Goal: Transaction & Acquisition: Purchase product/service

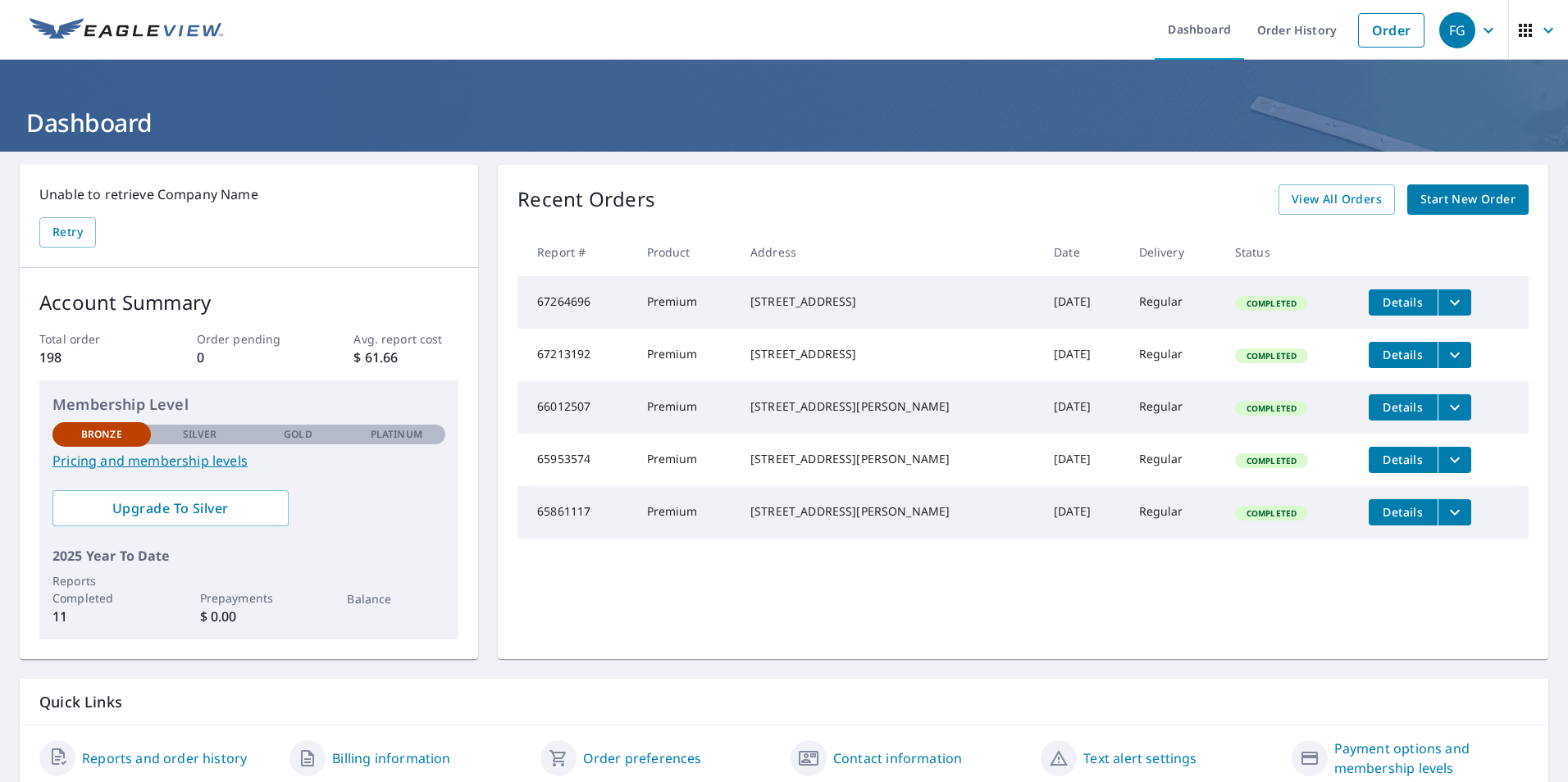
click at [1423, 203] on span "Start New Order" at bounding box center [1467, 199] width 96 height 20
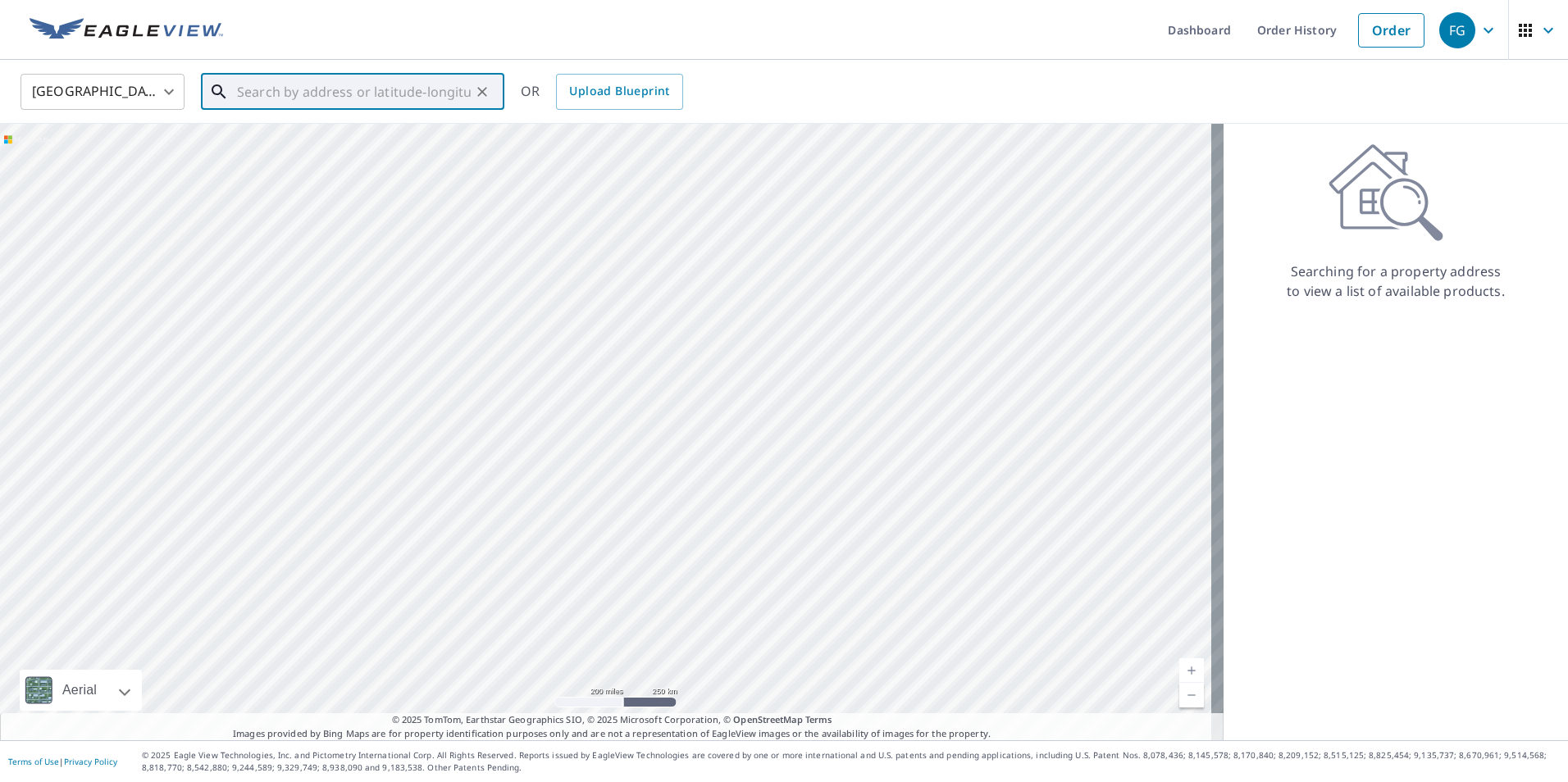
click at [335, 104] on input "text" at bounding box center [353, 92] width 234 height 46
click at [265, 160] on p "[GEOGRAPHIC_DATA]" at bounding box center [363, 157] width 258 height 17
type input "[STREET_ADDRESS]"
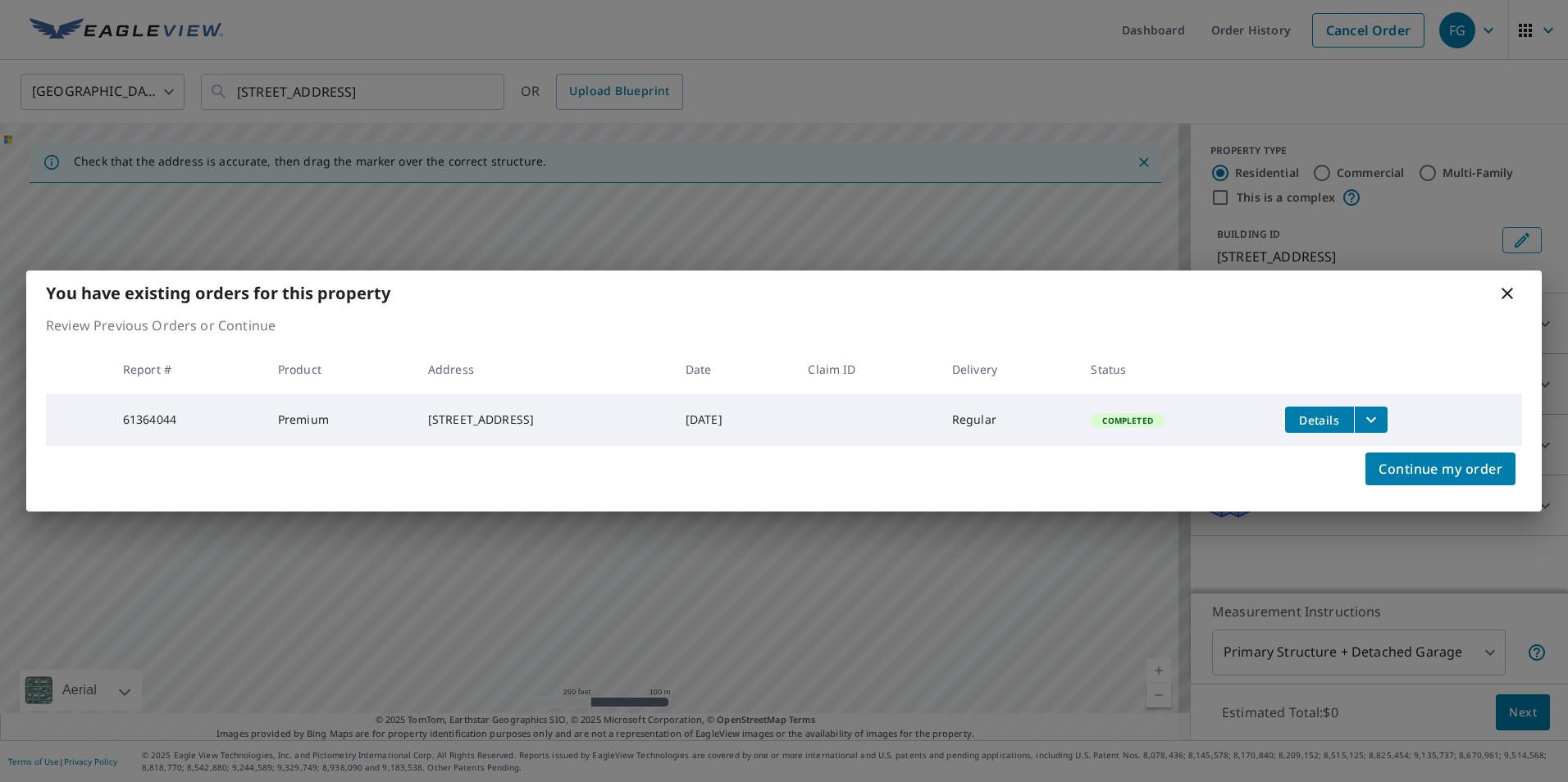
click at [1337, 402] on td "Details" at bounding box center [1396, 420] width 250 height 53
click at [1317, 425] on button "Details" at bounding box center [1319, 420] width 69 height 26
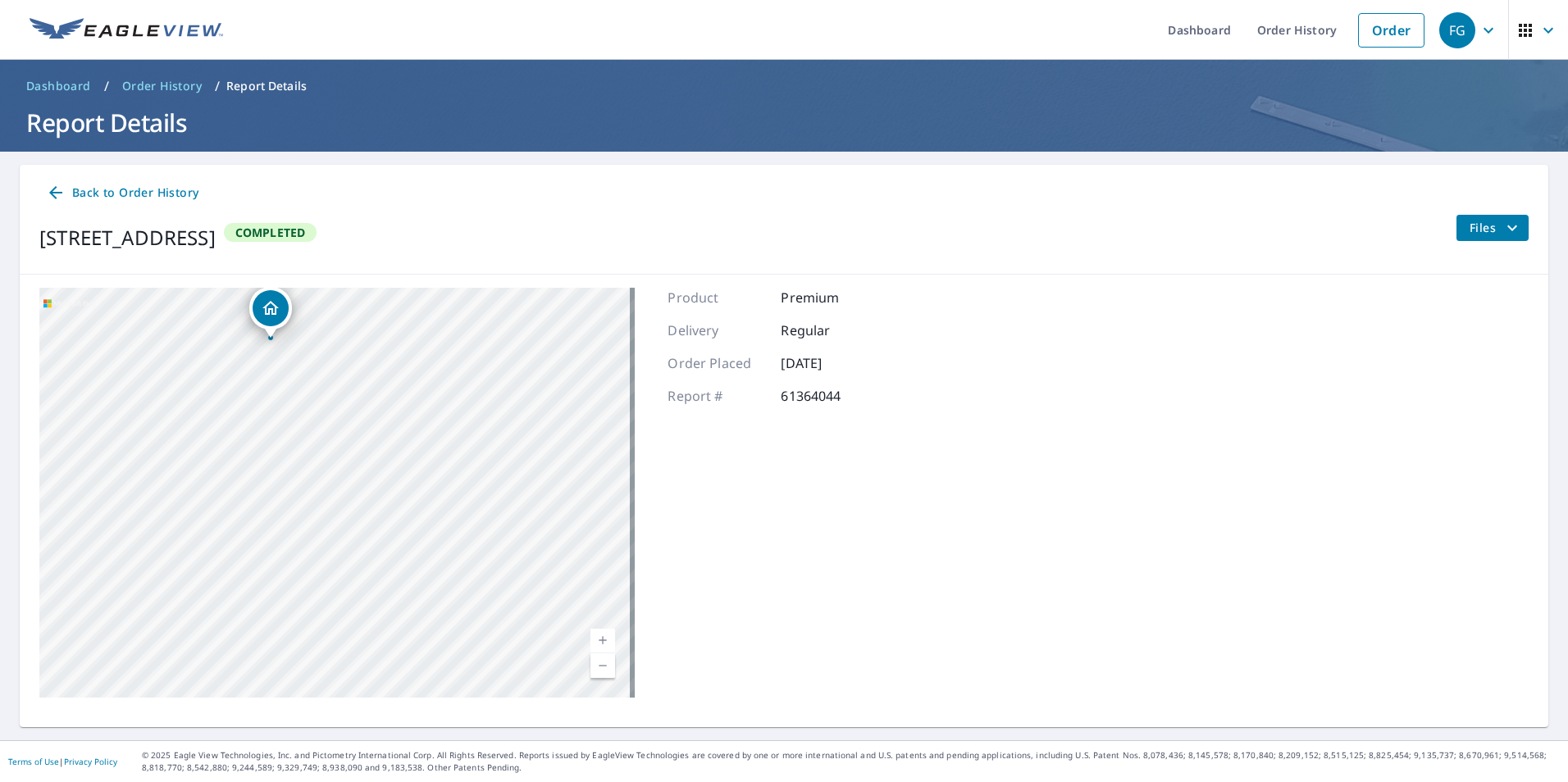
drag, startPoint x: 553, startPoint y: 378, endPoint x: 6, endPoint y: 672, distance: 621.0
click at [6, 672] on main "Back to Order History [STREET_ADDRESS] Completed Files [STREET_ADDRESS] Aerial …" at bounding box center [784, 446] width 1568 height 589
click at [15, 650] on main "Back to Order History [STREET_ADDRESS] Completed Files [STREET_ADDRESS] Aerial …" at bounding box center [784, 446] width 1568 height 589
click at [160, 667] on div "[STREET_ADDRESS]" at bounding box center [337, 493] width 595 height 410
click at [1455, 242] on div "Files" at bounding box center [1491, 238] width 73 height 46
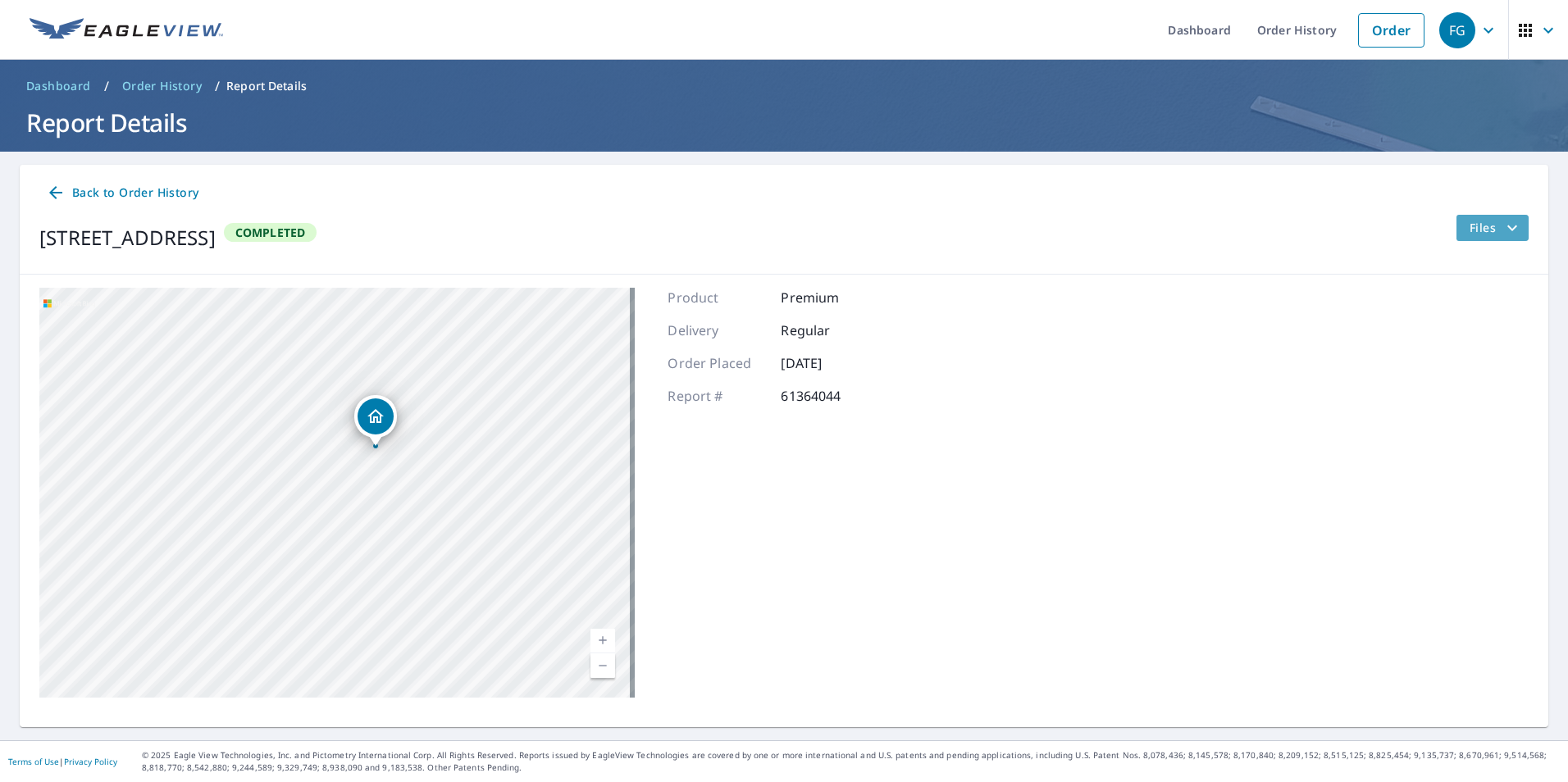
click at [1469, 231] on span "Files" at bounding box center [1495, 228] width 53 height 19
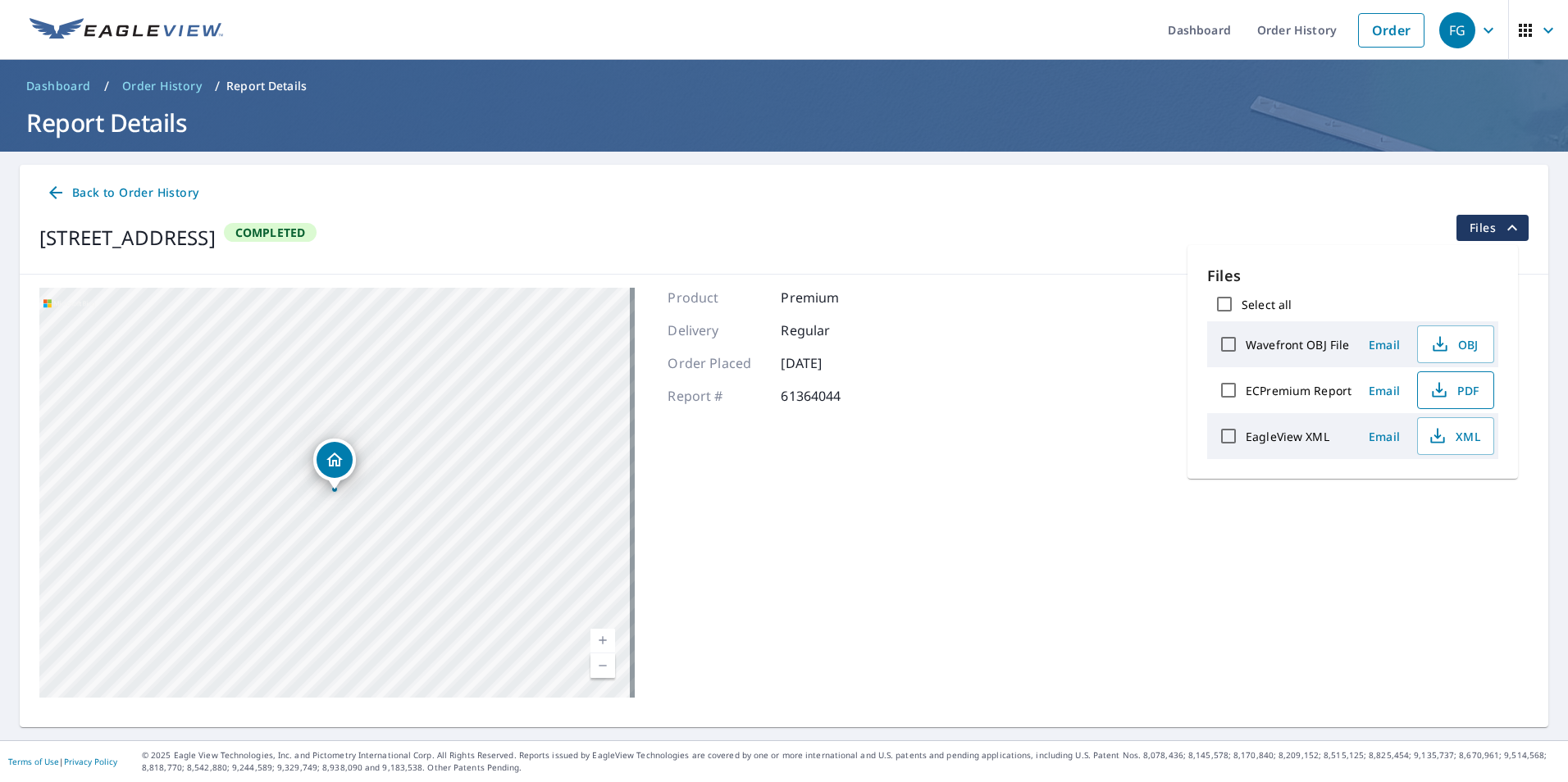
click at [1461, 388] on span "PDF" at bounding box center [1454, 390] width 53 height 19
click at [70, 78] on span "Dashboard" at bounding box center [59, 86] width 65 height 17
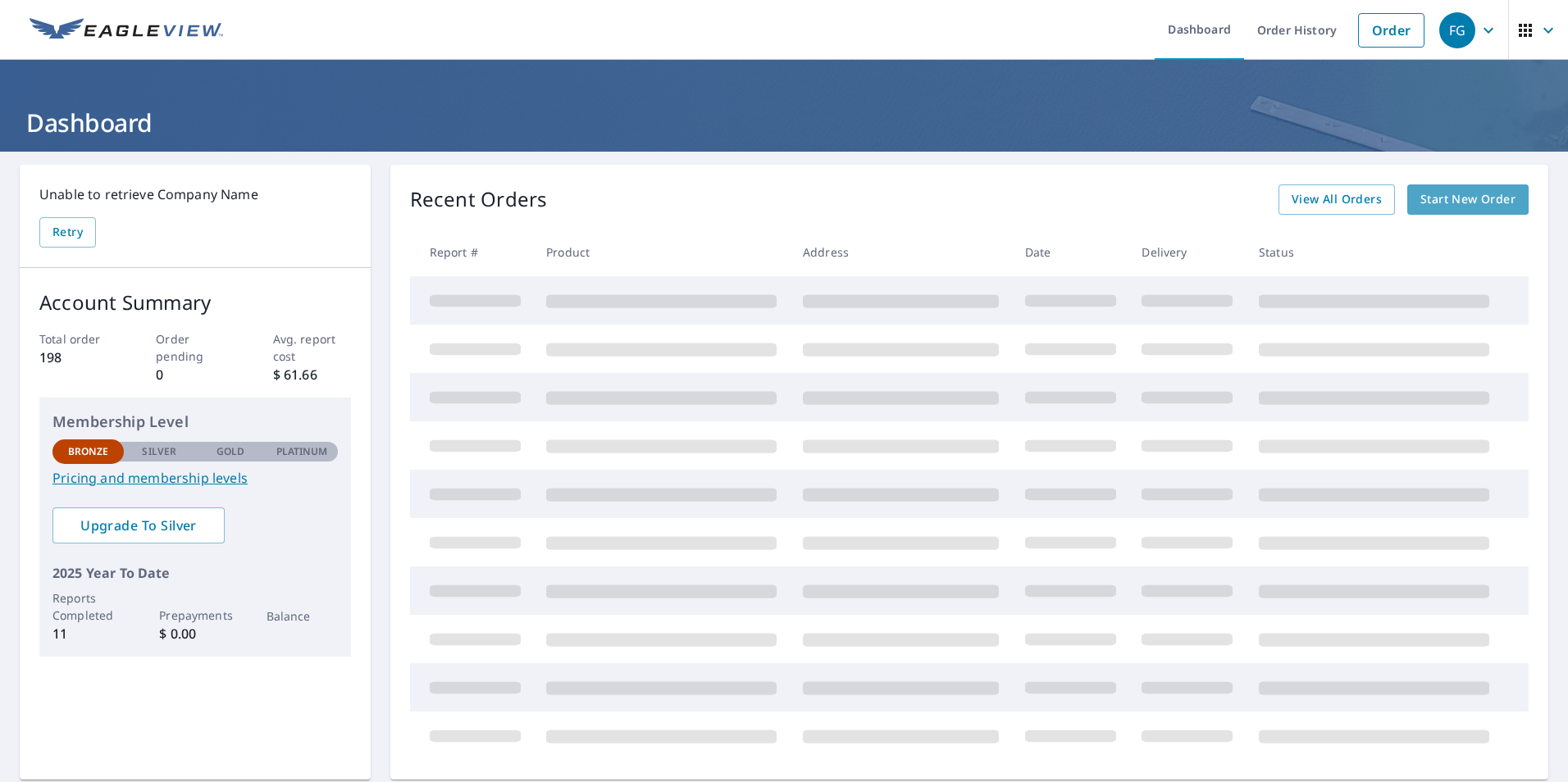
click at [1432, 196] on span "Start New Order" at bounding box center [1467, 199] width 96 height 20
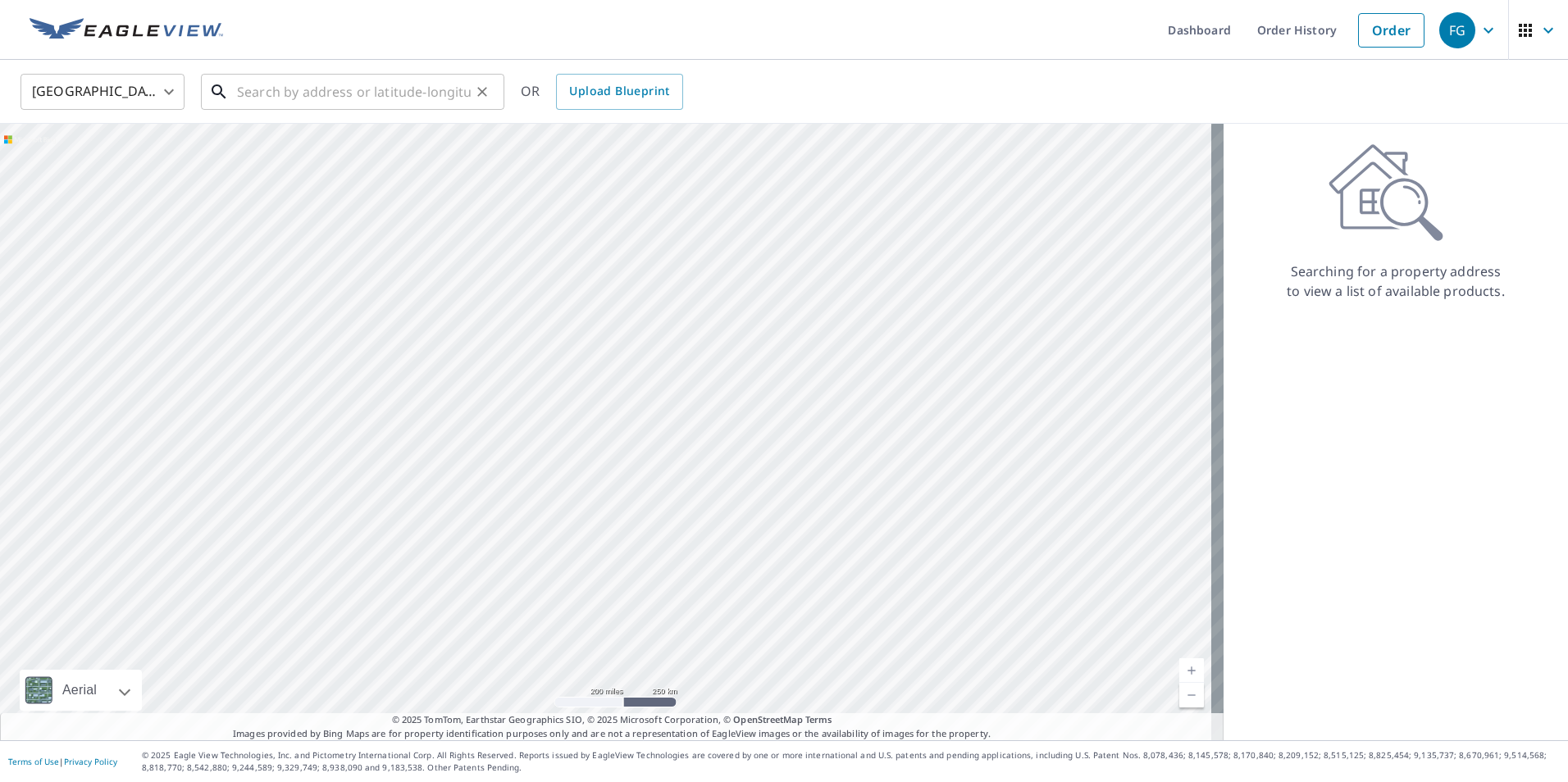
click at [274, 92] on input "text" at bounding box center [353, 92] width 234 height 46
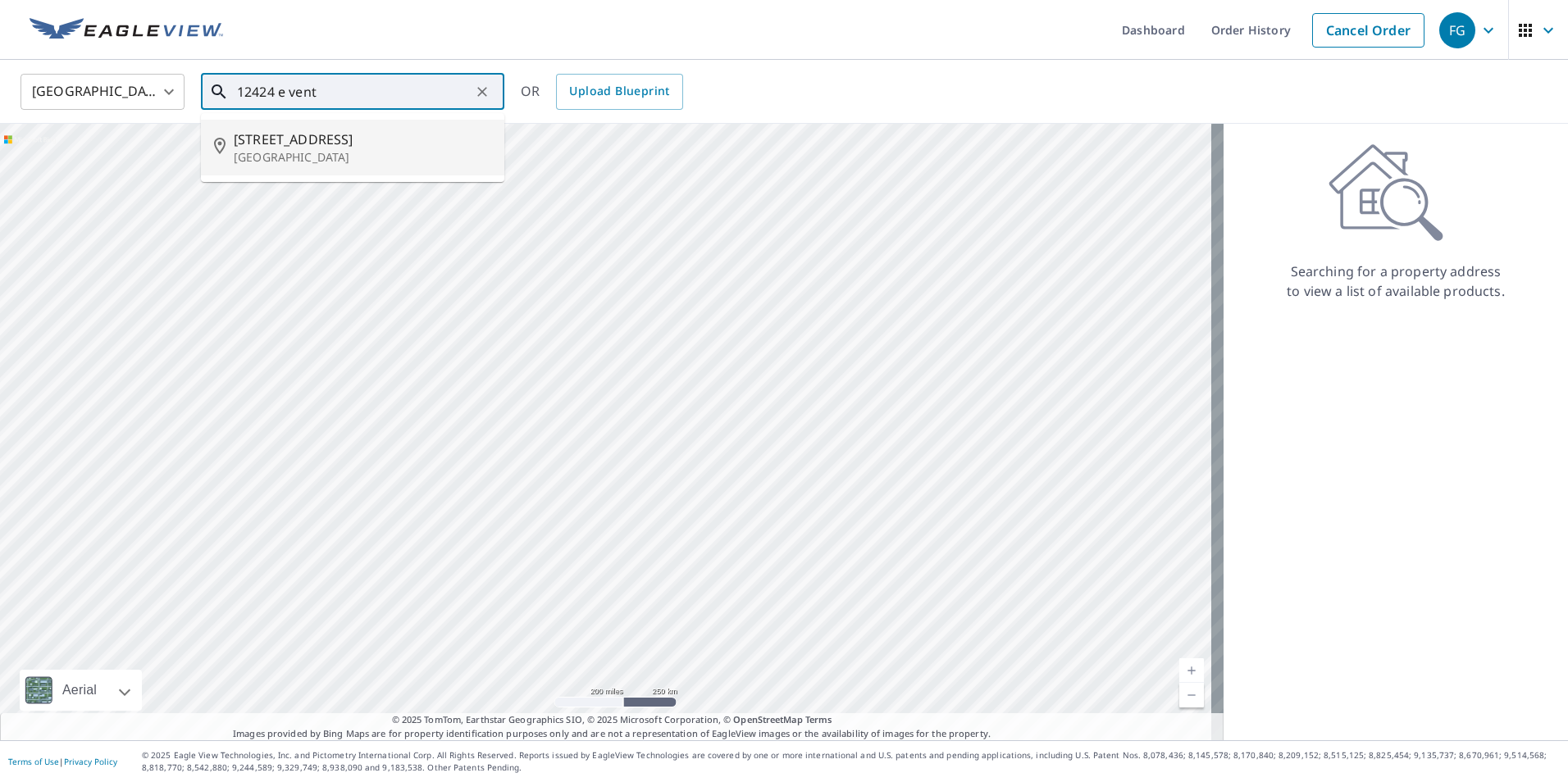
click at [284, 160] on p "[GEOGRAPHIC_DATA]" at bounding box center [363, 157] width 258 height 17
type input "[STREET_ADDRESS][PERSON_NAME]"
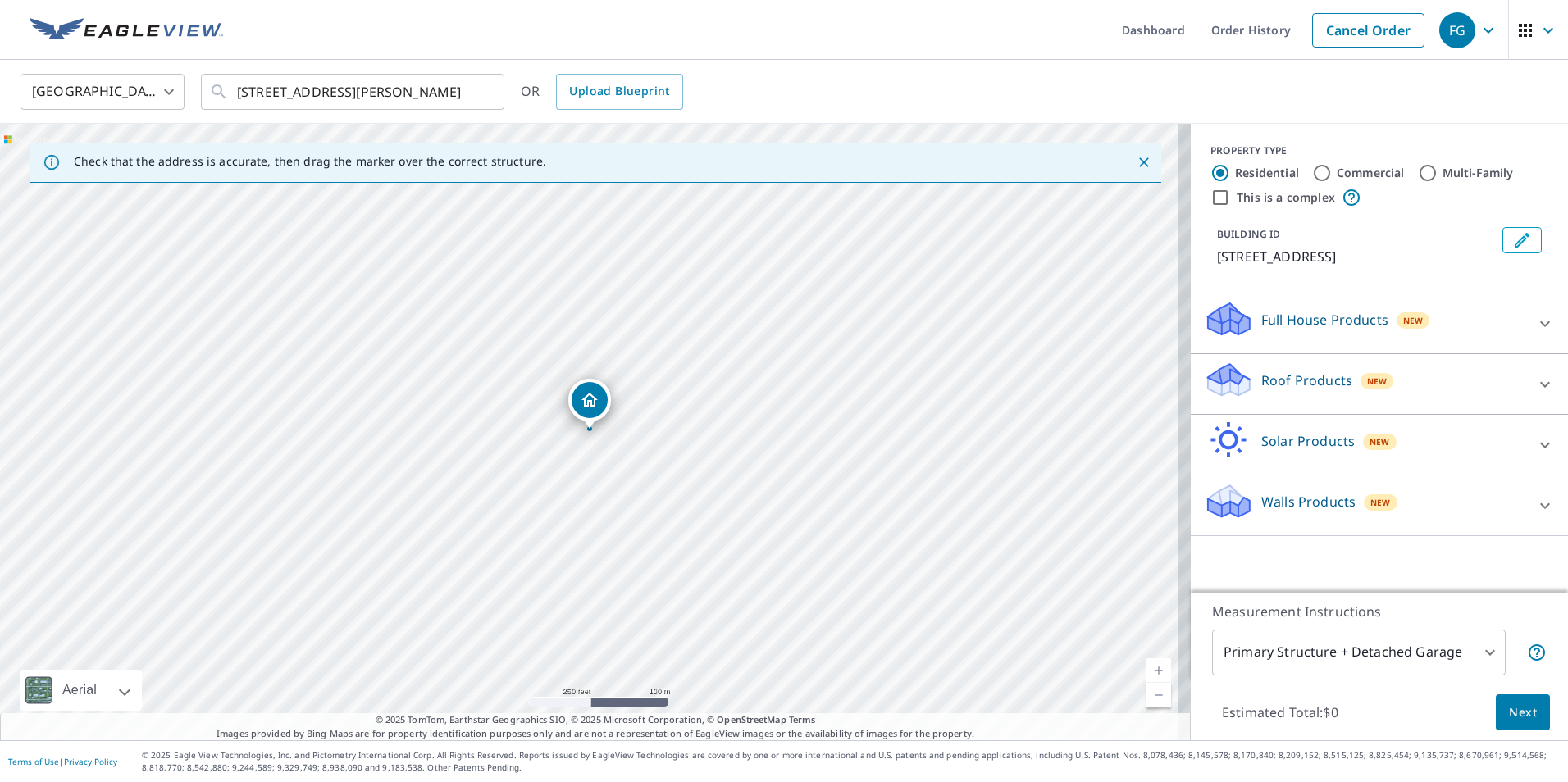
click at [1290, 321] on p "Full House Products" at bounding box center [1324, 320] width 127 height 19
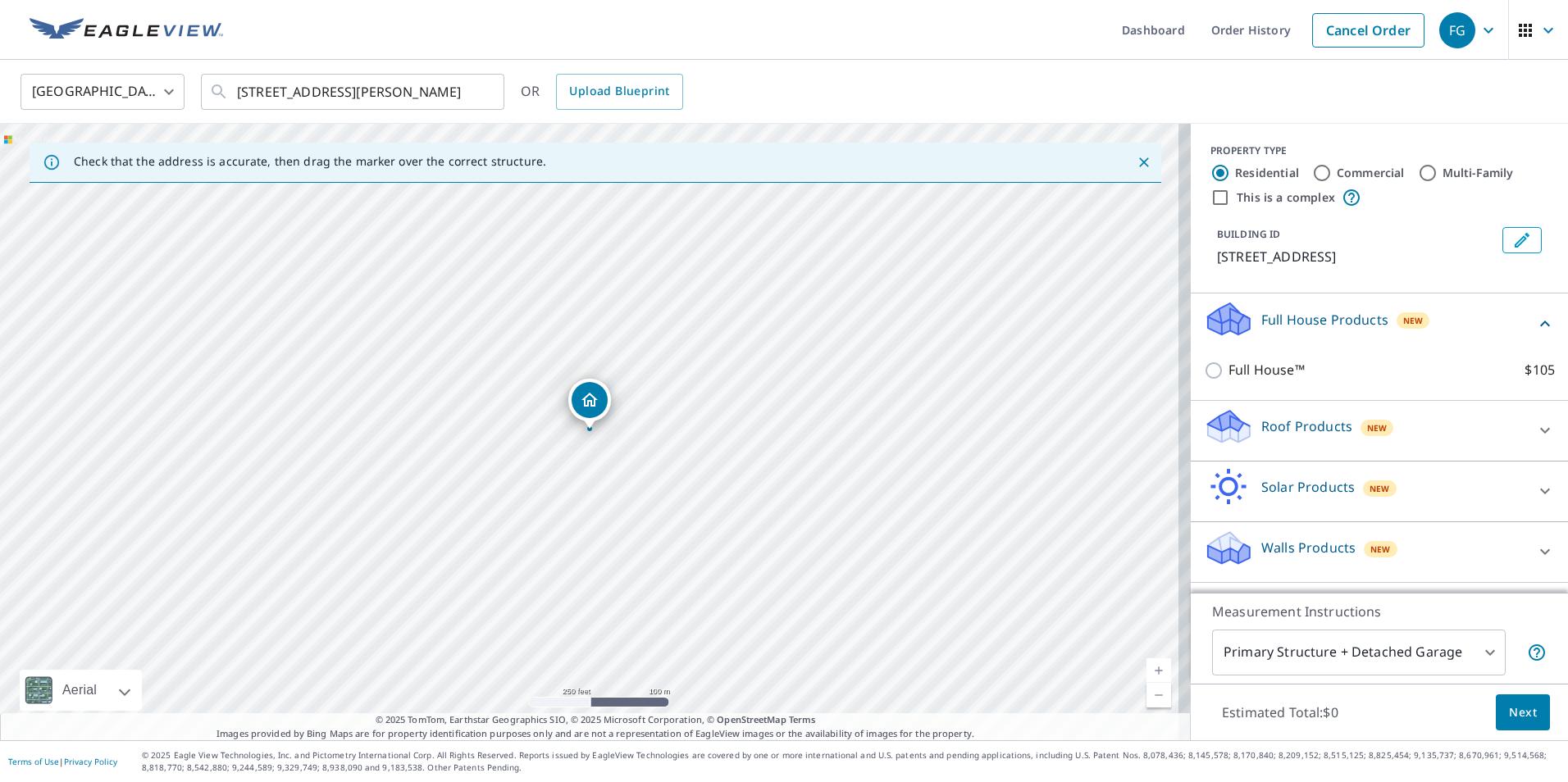
click at [1270, 431] on p "Roof Products" at bounding box center [1307, 426] width 91 height 19
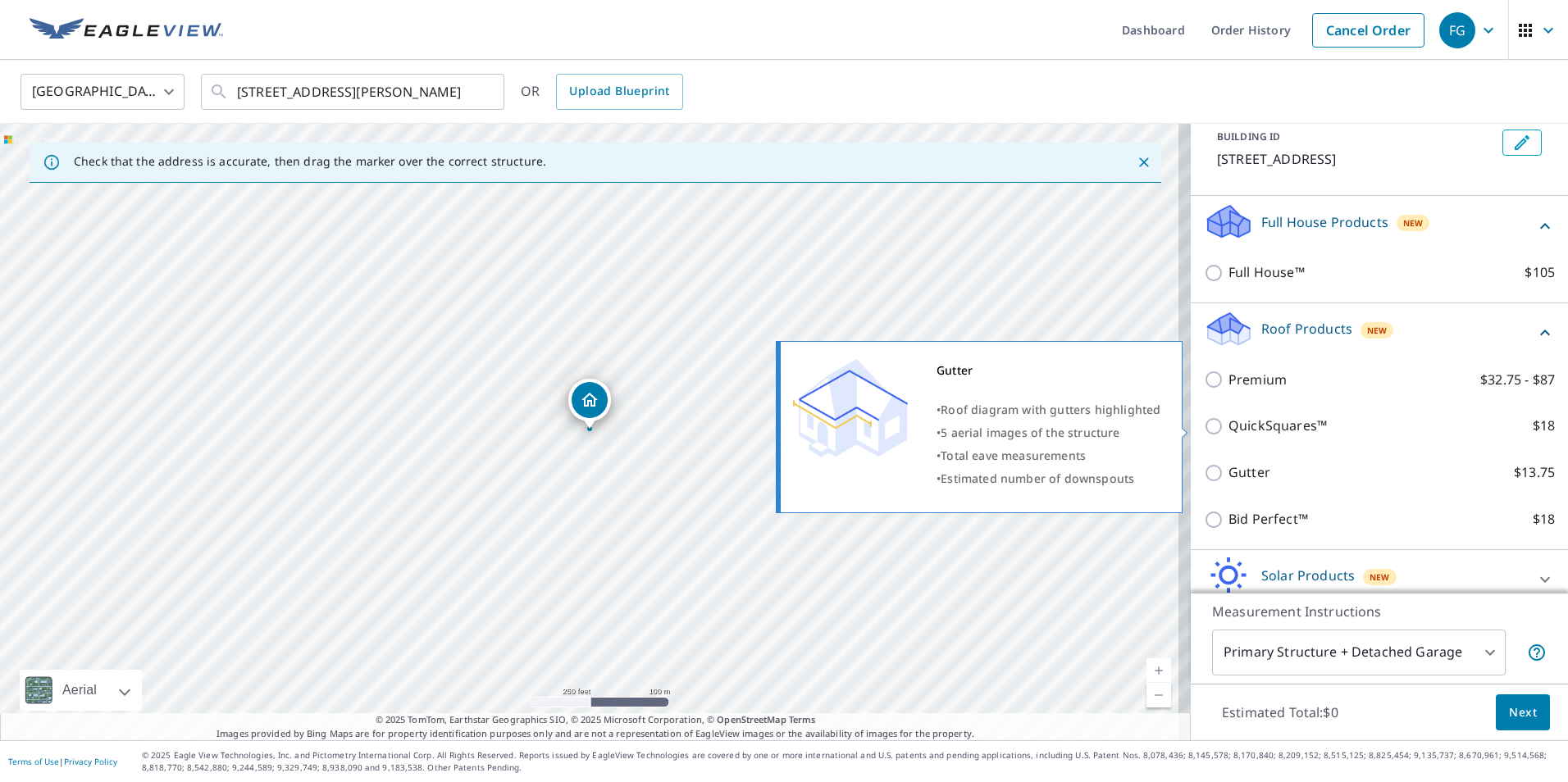
scroll to position [176, 0]
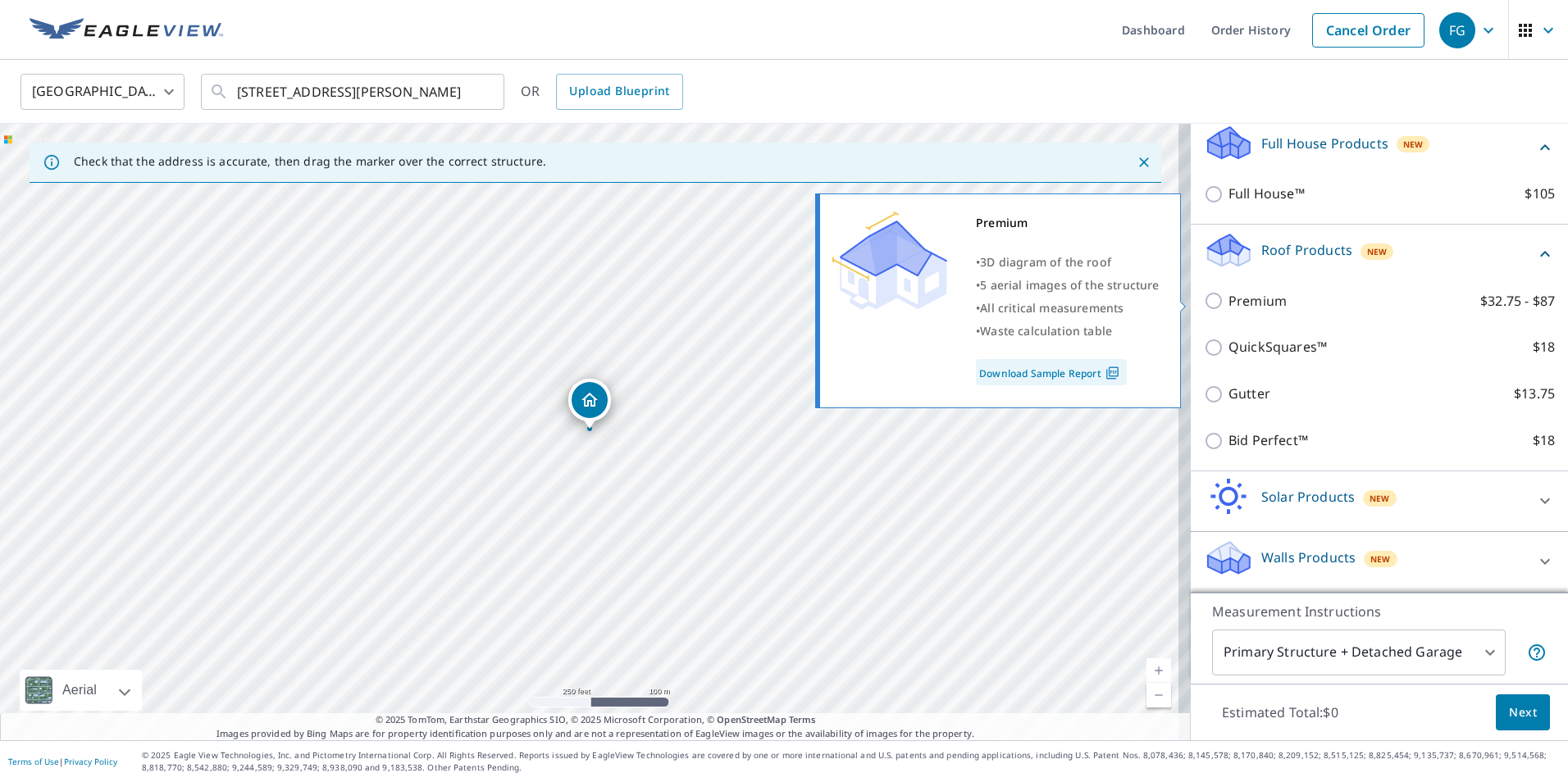
click at [1203, 298] on input "Premium $32.75 - $87" at bounding box center [1216, 301] width 25 height 19
checkbox input "true"
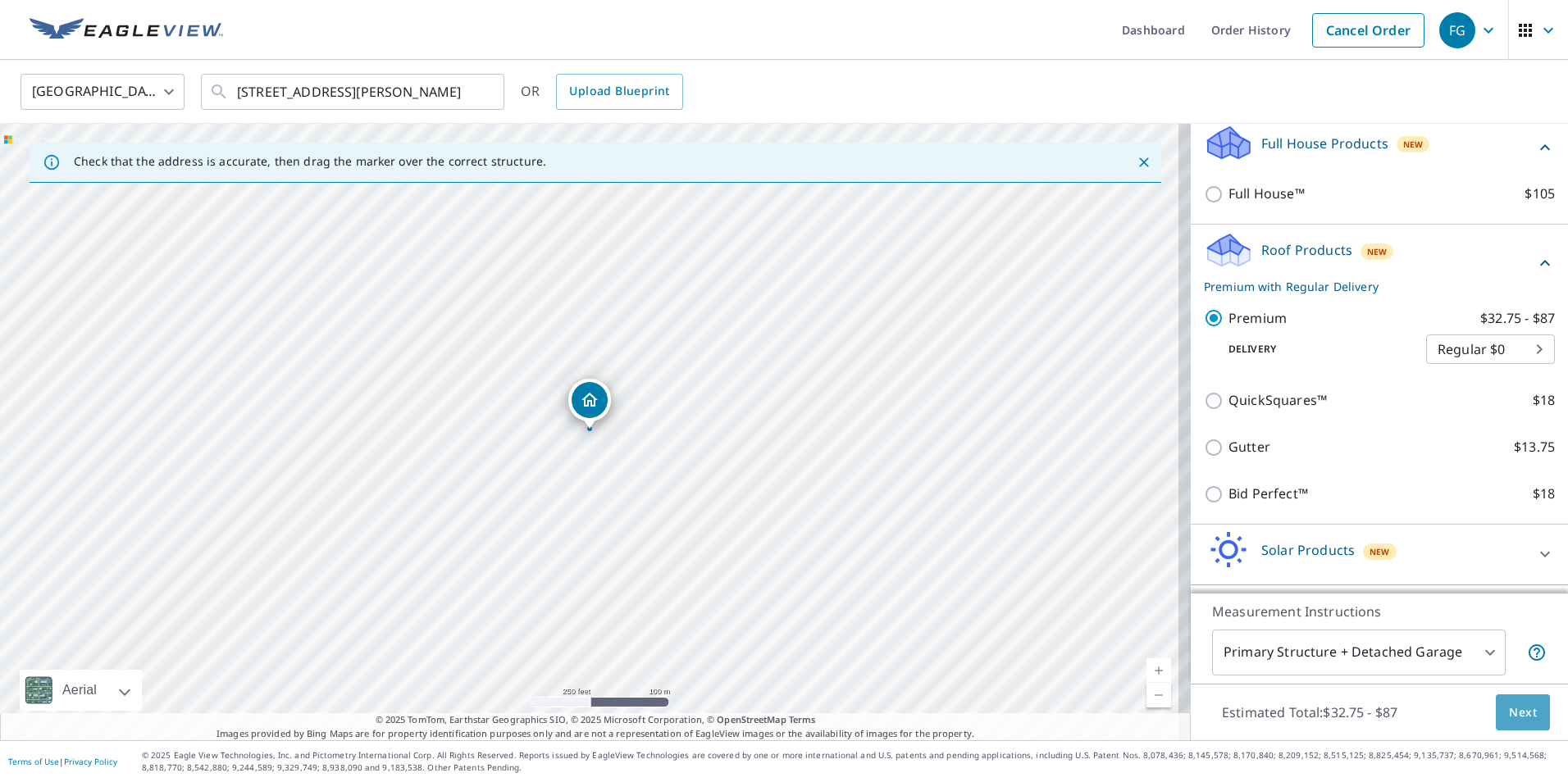
click at [1504, 723] on button "Next" at bounding box center [1522, 713] width 54 height 37
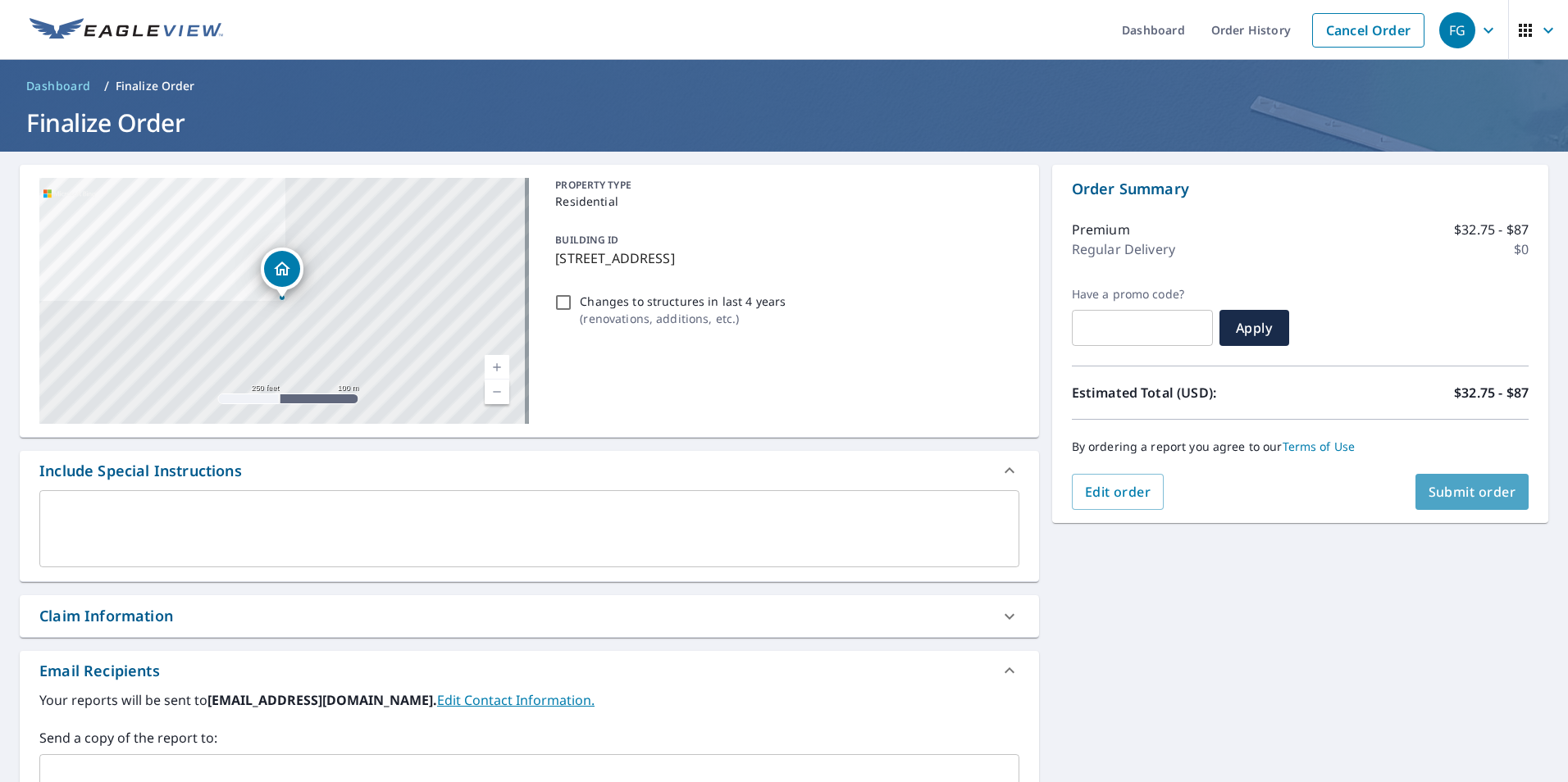
click at [1456, 485] on span "Submit order" at bounding box center [1472, 492] width 88 height 18
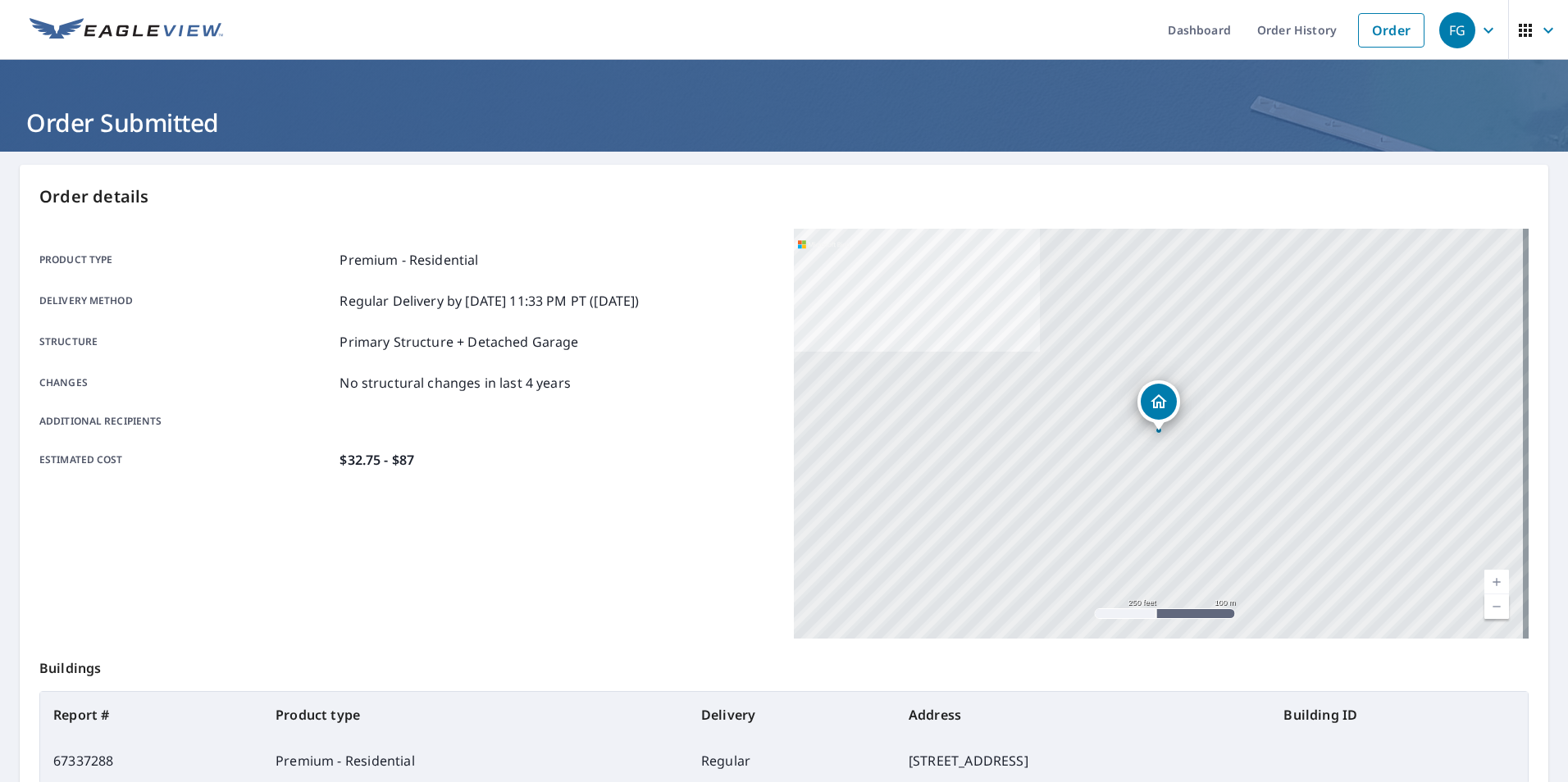
click at [190, 31] on img at bounding box center [126, 31] width 194 height 25
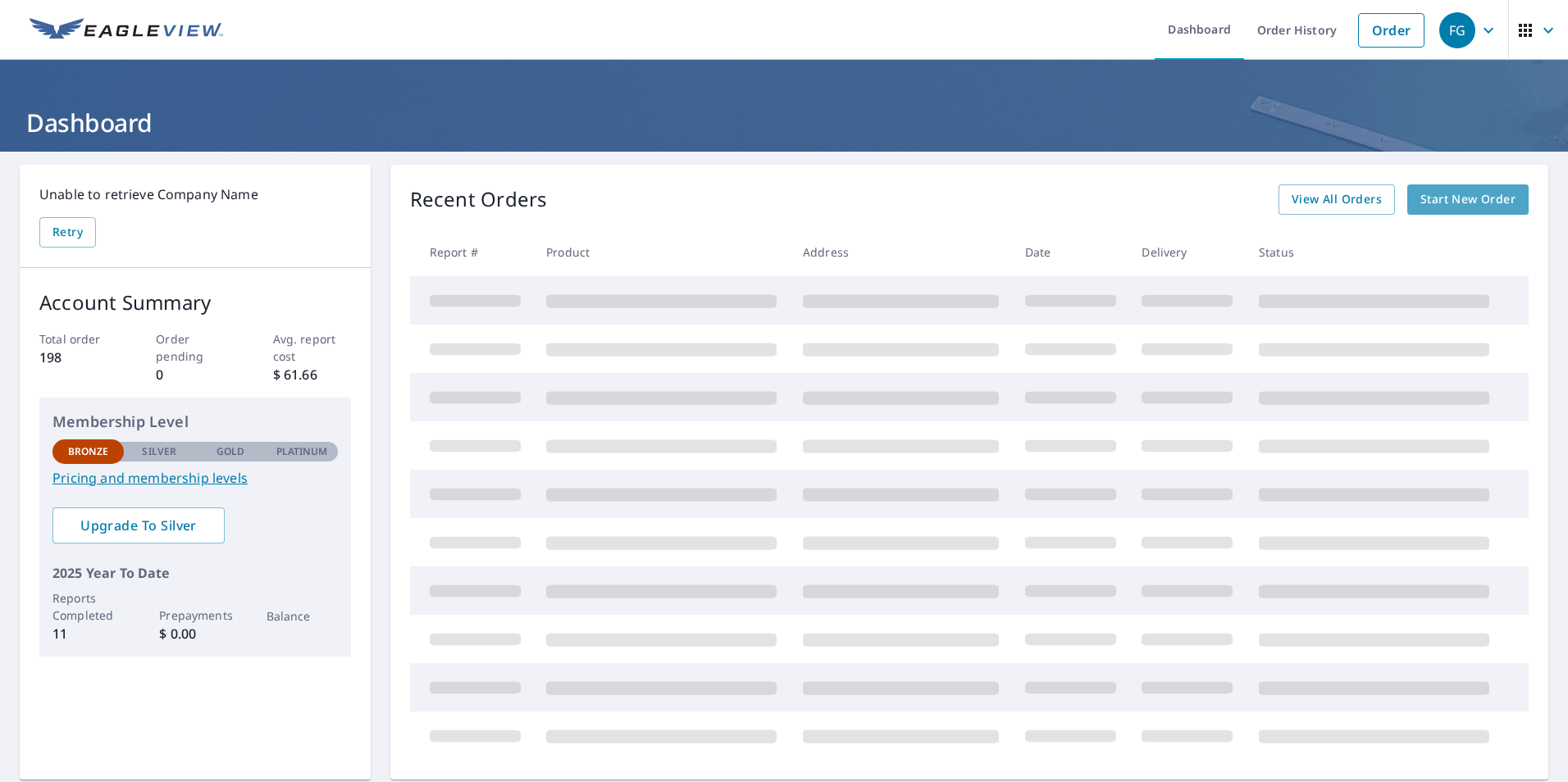
click at [1449, 199] on span "Start New Order" at bounding box center [1467, 199] width 96 height 20
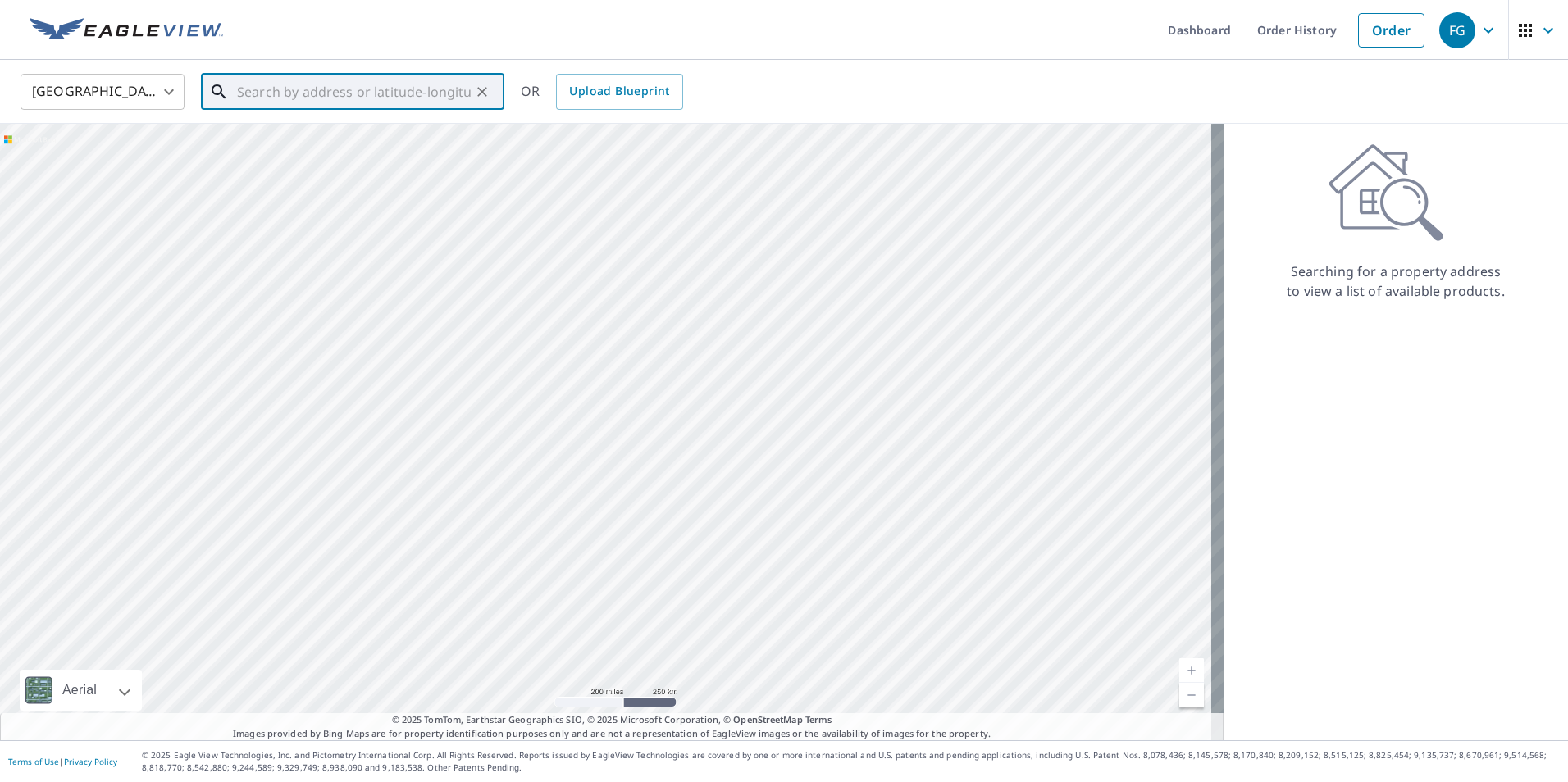
click at [305, 95] on input "text" at bounding box center [353, 92] width 234 height 46
click at [336, 141] on span "[STREET_ADDRESS]" at bounding box center [363, 139] width 258 height 19
type input "[STREET_ADDRESS][PERSON_NAME]"
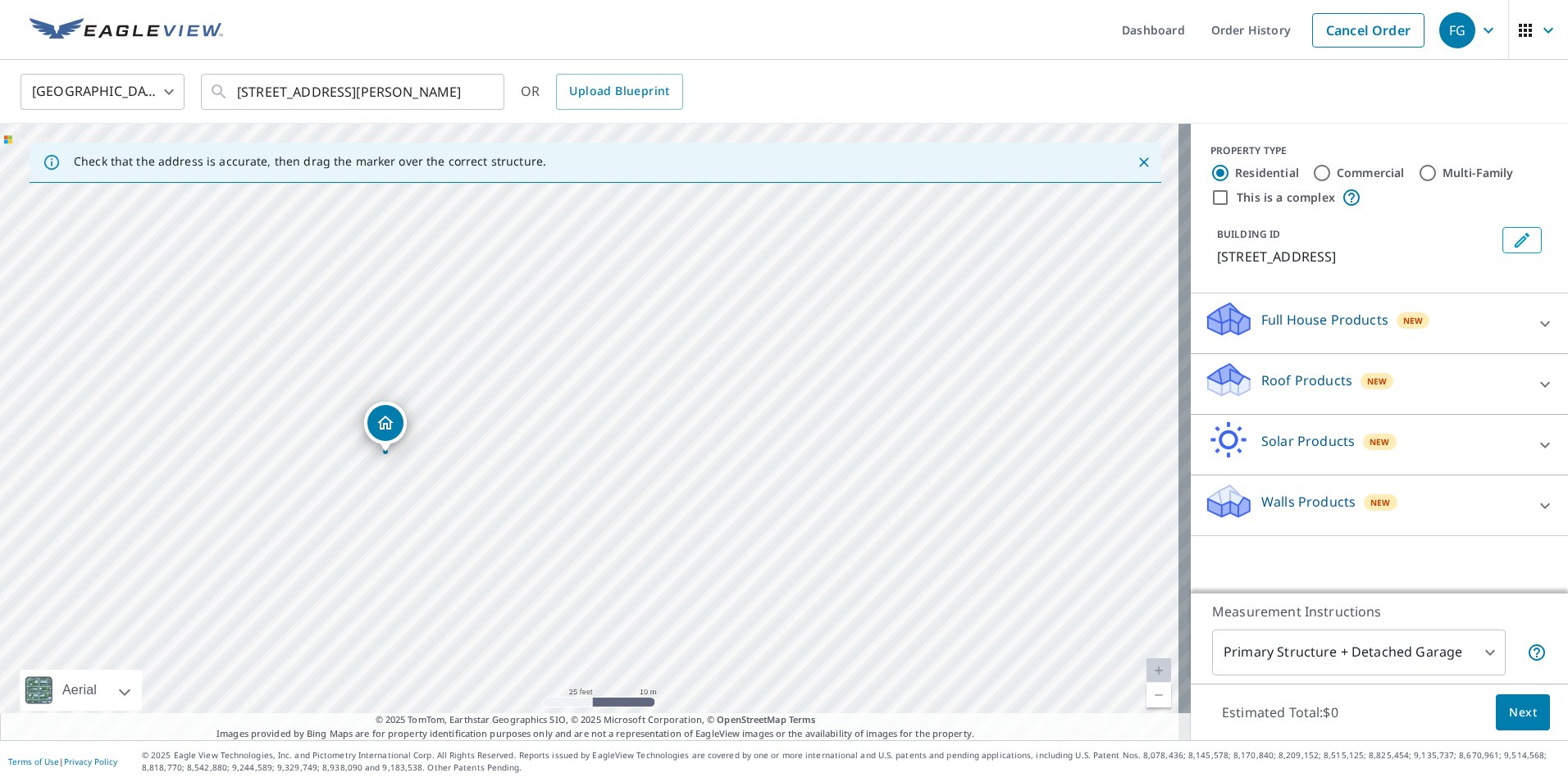
click at [1261, 382] on p "Roof Products" at bounding box center [1307, 380] width 91 height 19
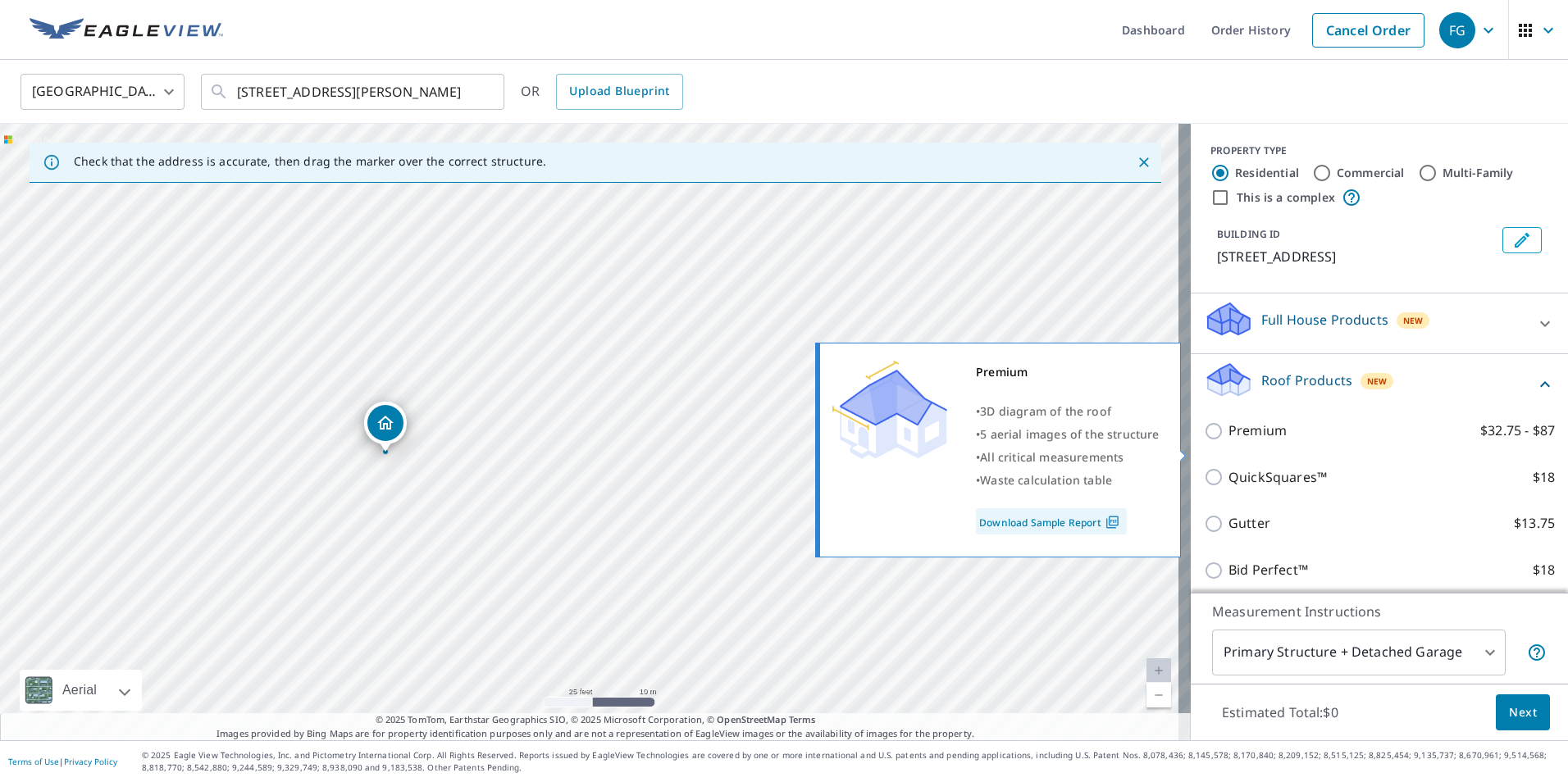
click at [1228, 441] on p "Premium" at bounding box center [1257, 430] width 58 height 20
click at [1226, 441] on input "Premium $32.75 - $87" at bounding box center [1216, 431] width 25 height 19
checkbox input "true"
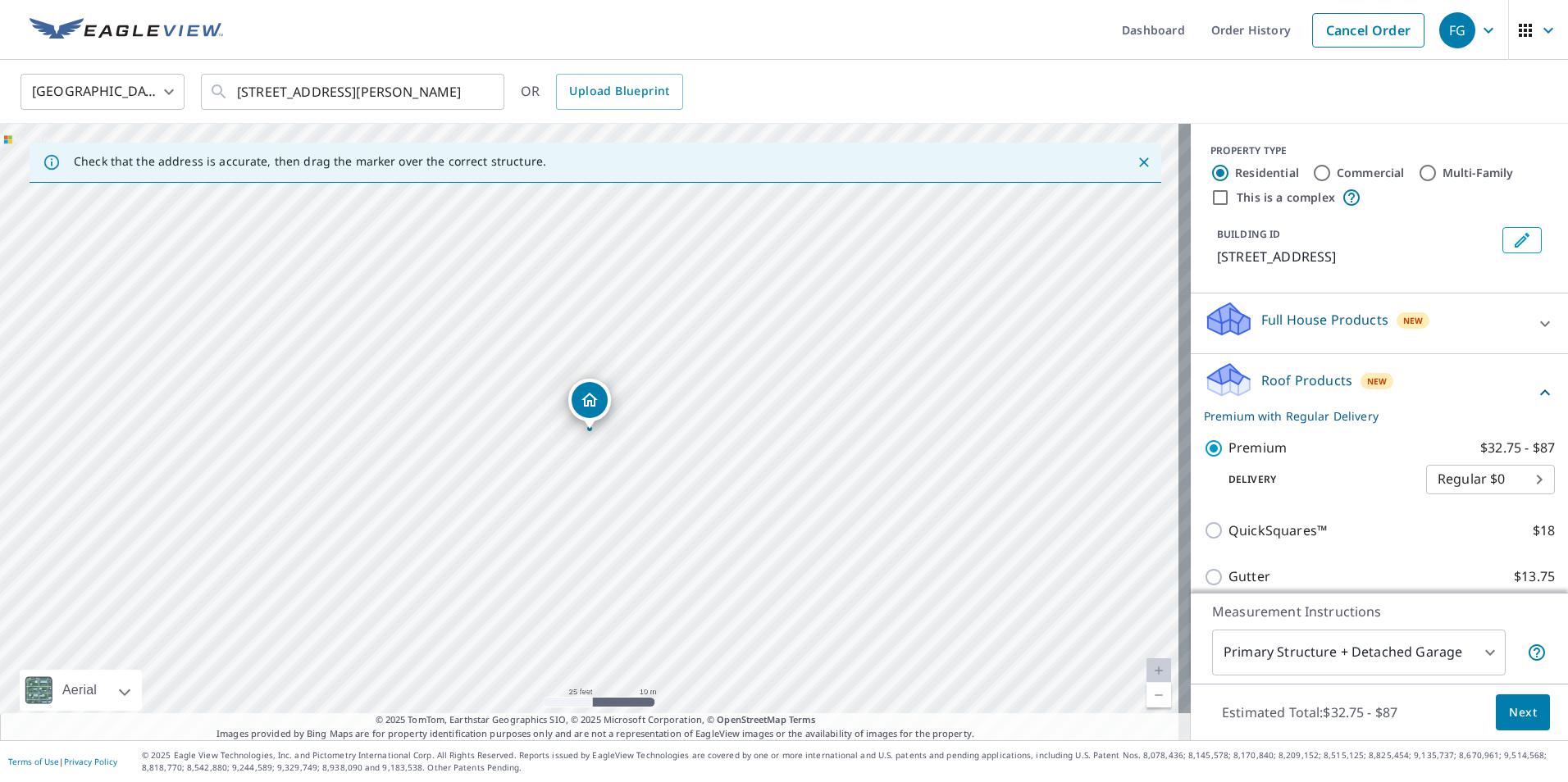
click at [1510, 710] on span "Next" at bounding box center [1522, 713] width 28 height 20
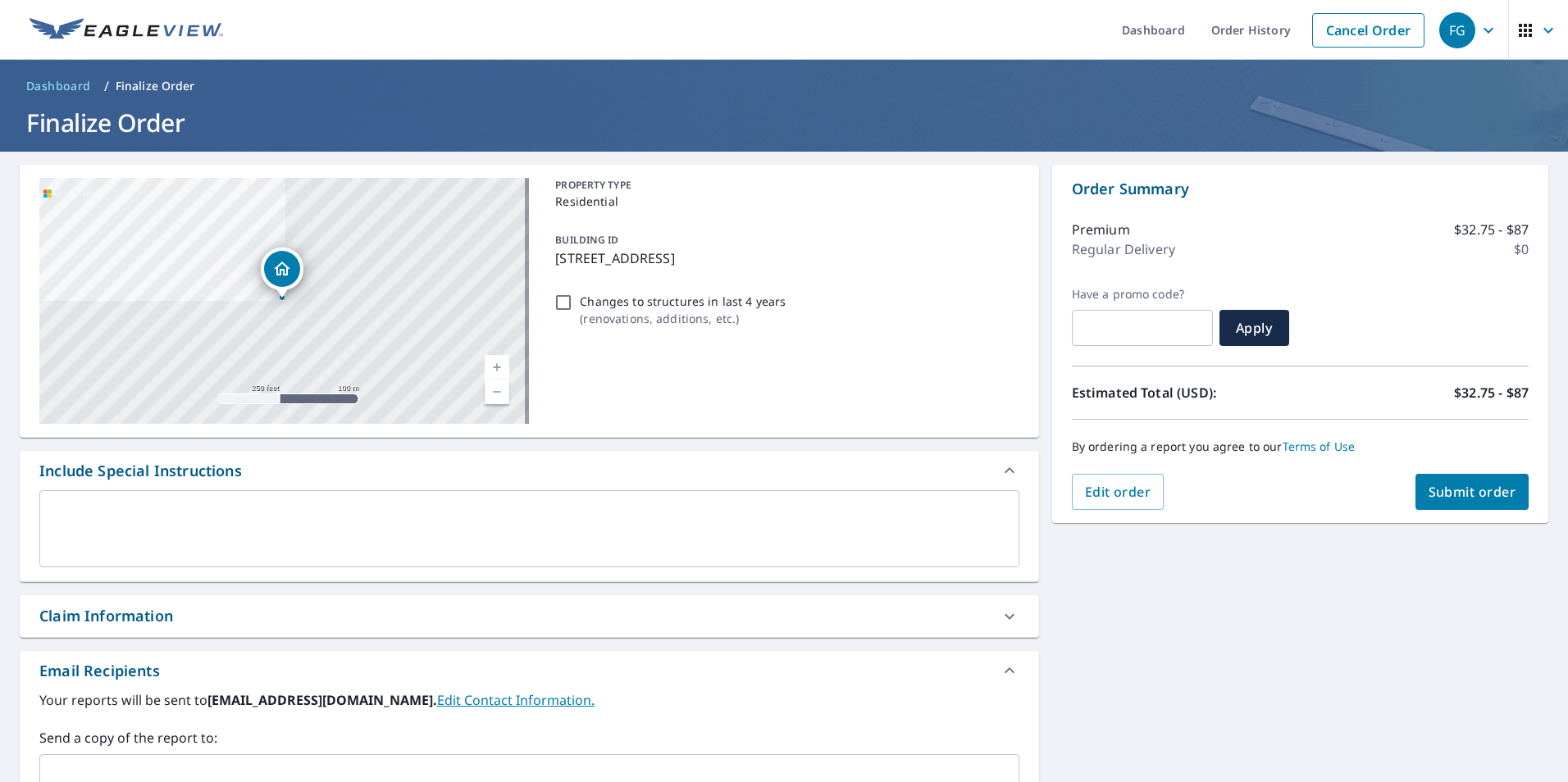
click at [1461, 488] on span "Submit order" at bounding box center [1472, 492] width 88 height 18
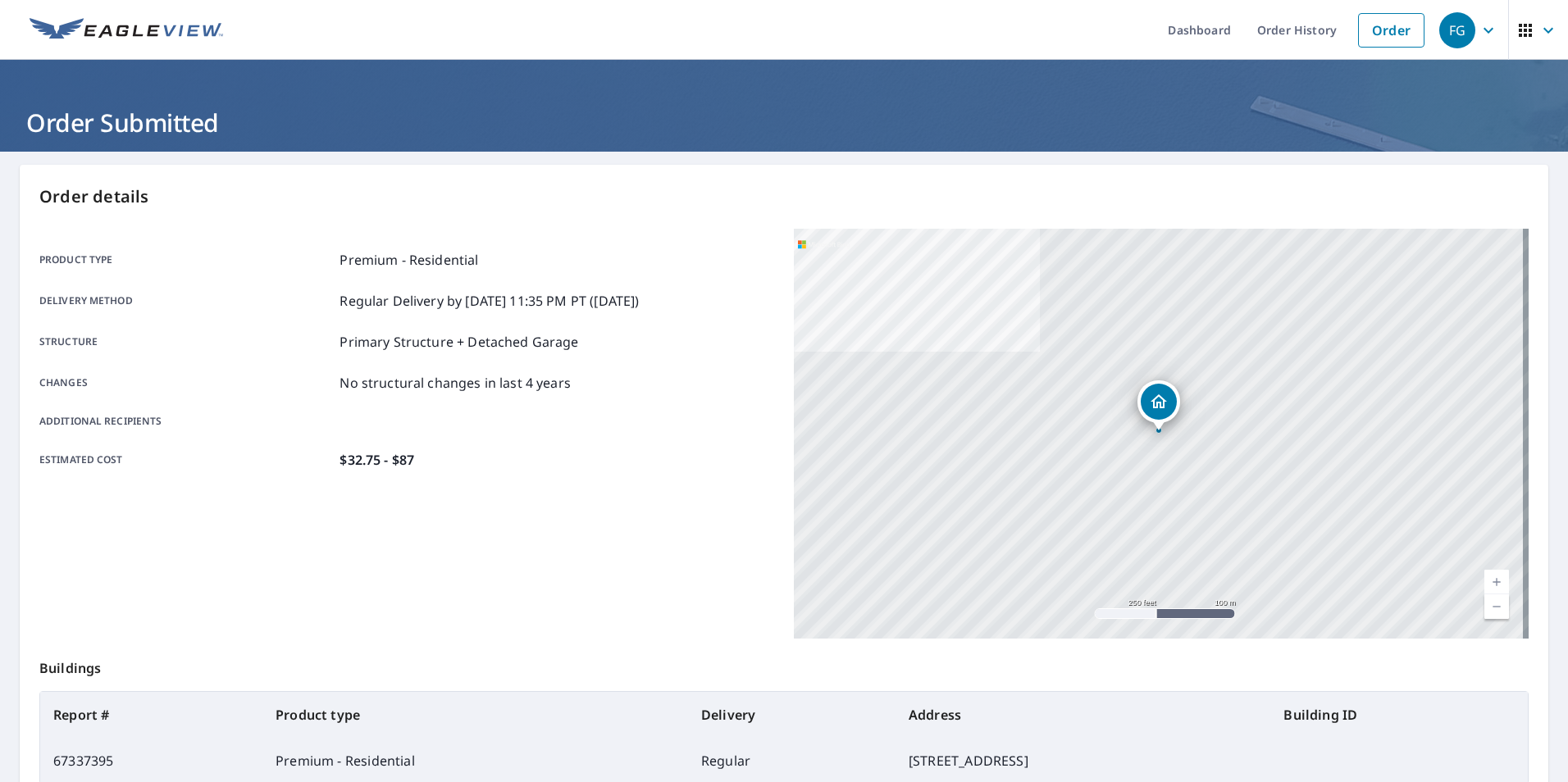
click at [125, 37] on img at bounding box center [126, 31] width 194 height 25
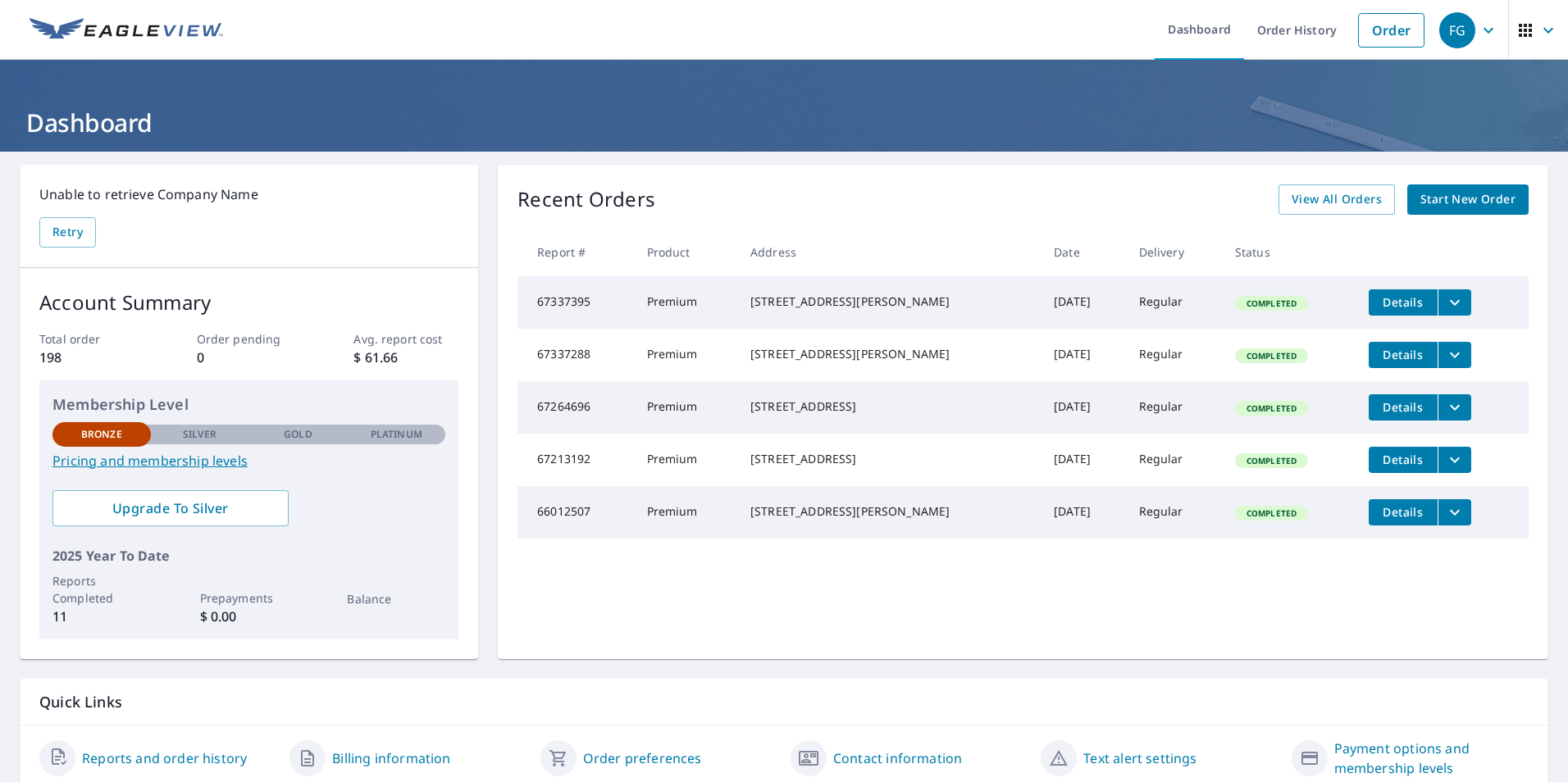
click at [1435, 200] on span "Start New Order" at bounding box center [1467, 199] width 96 height 20
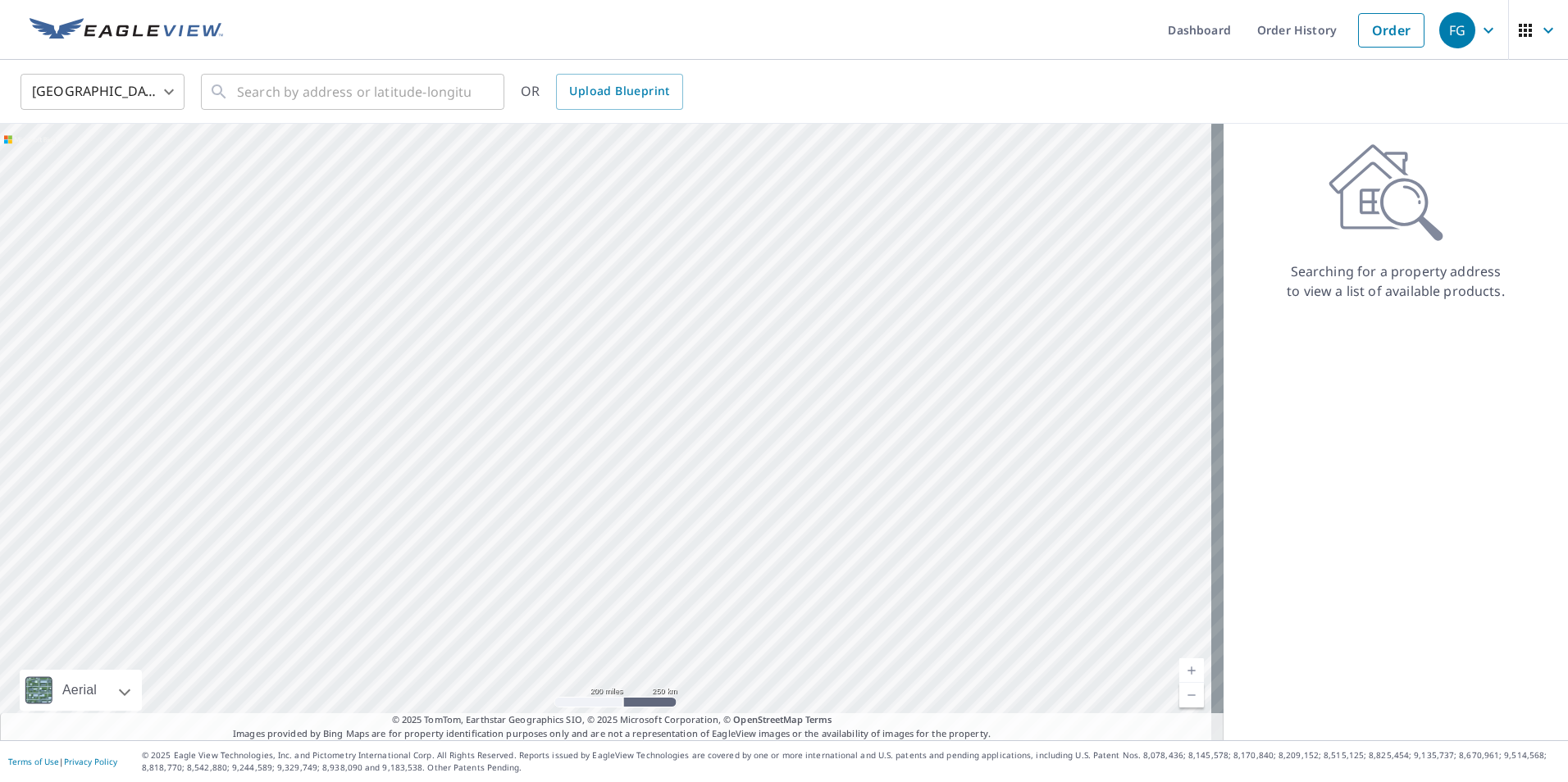
click at [85, 34] on img at bounding box center [126, 31] width 194 height 25
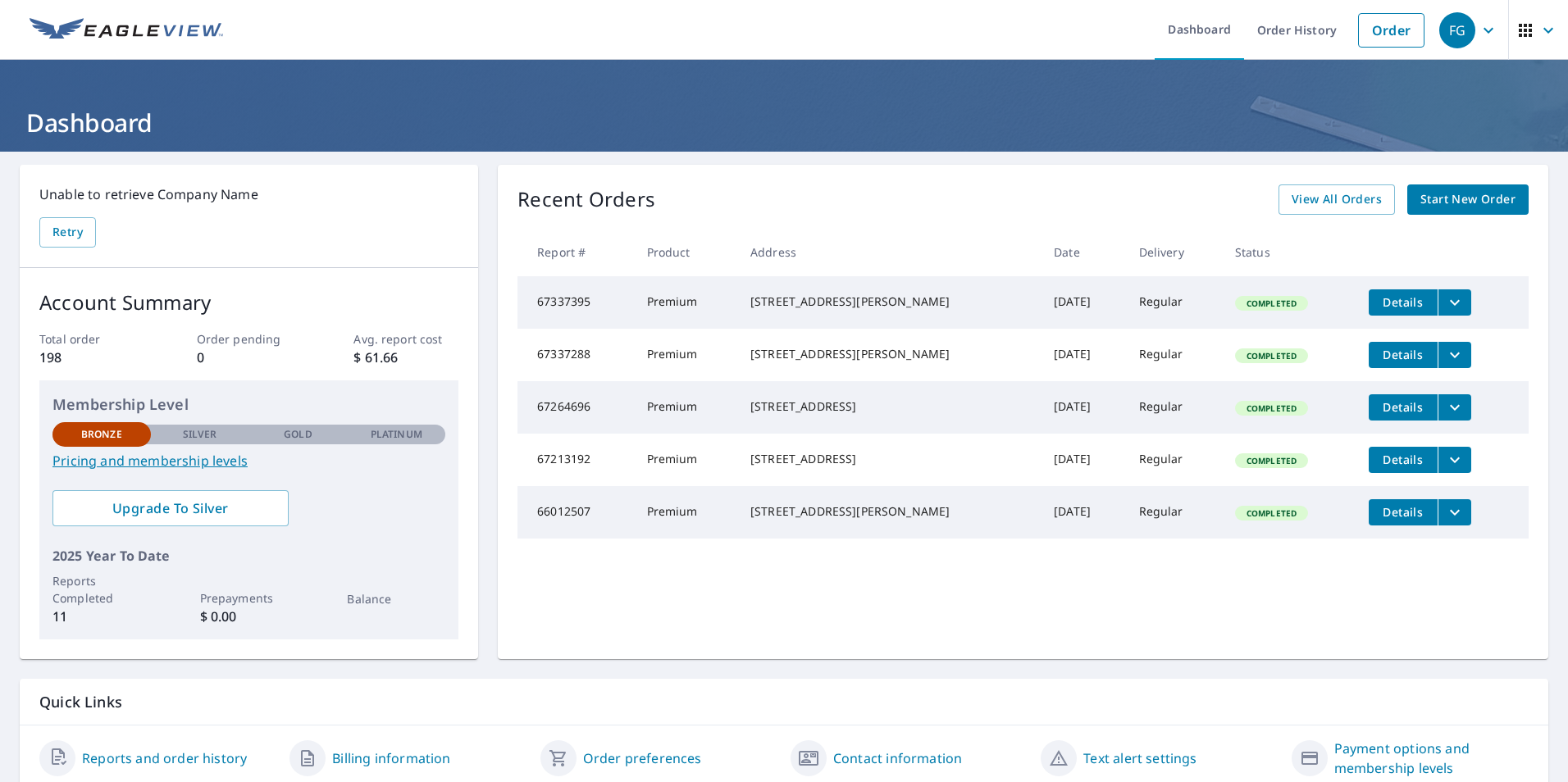
click at [1443, 203] on span "Start New Order" at bounding box center [1467, 199] width 96 height 20
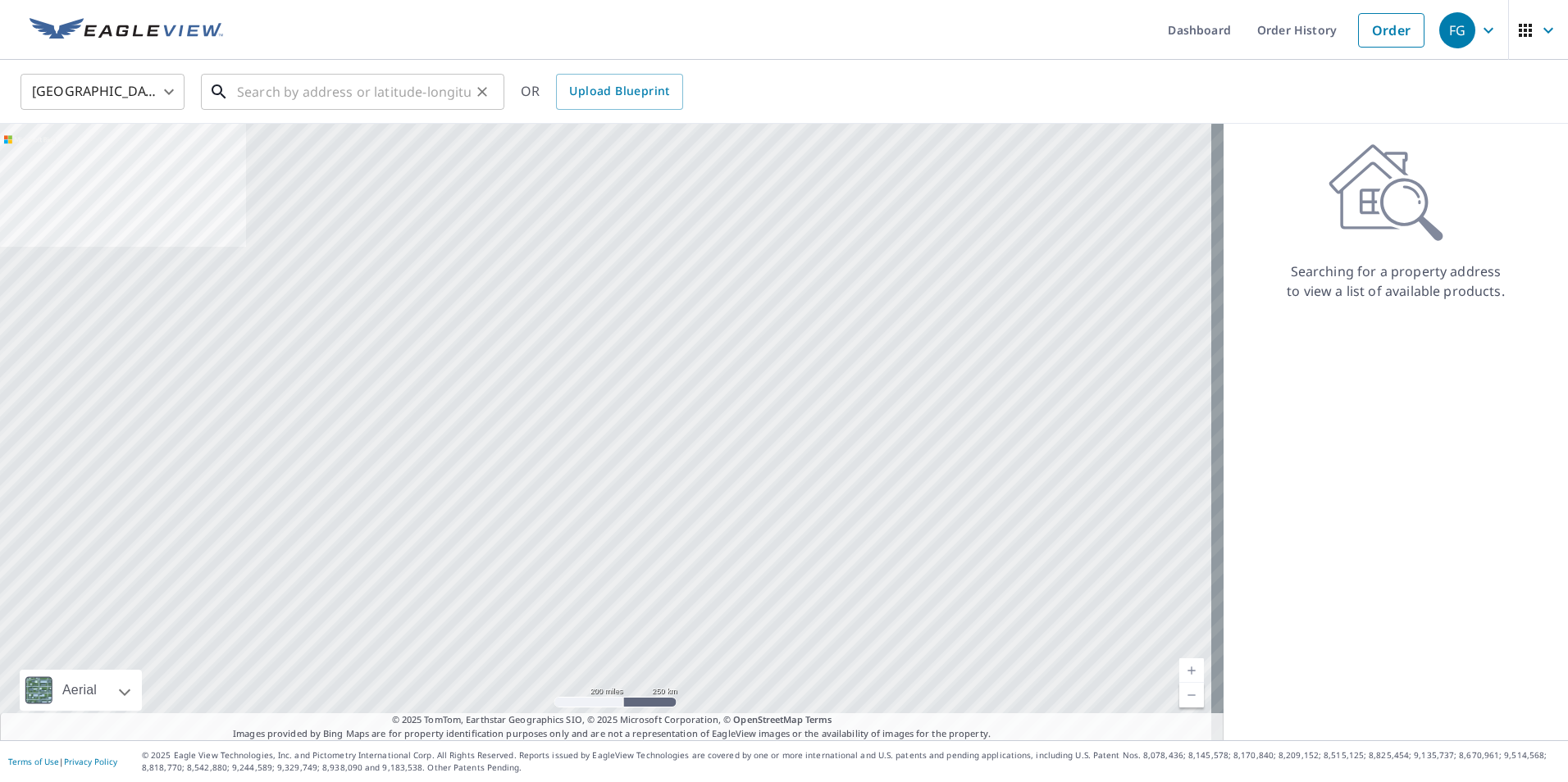
click at [337, 88] on input "text" at bounding box center [353, 92] width 234 height 46
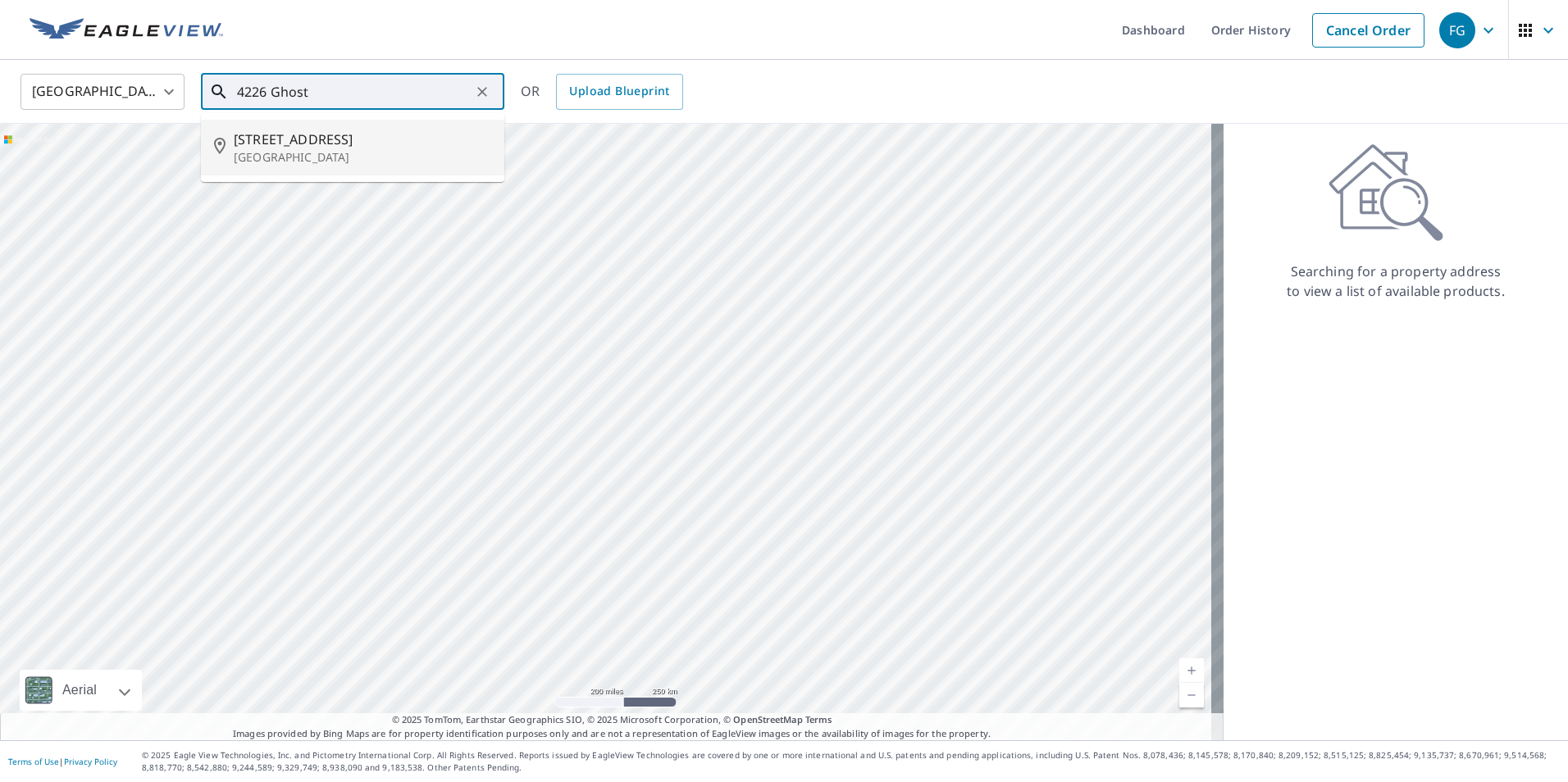
click at [318, 145] on span "[STREET_ADDRESS]" at bounding box center [363, 139] width 258 height 19
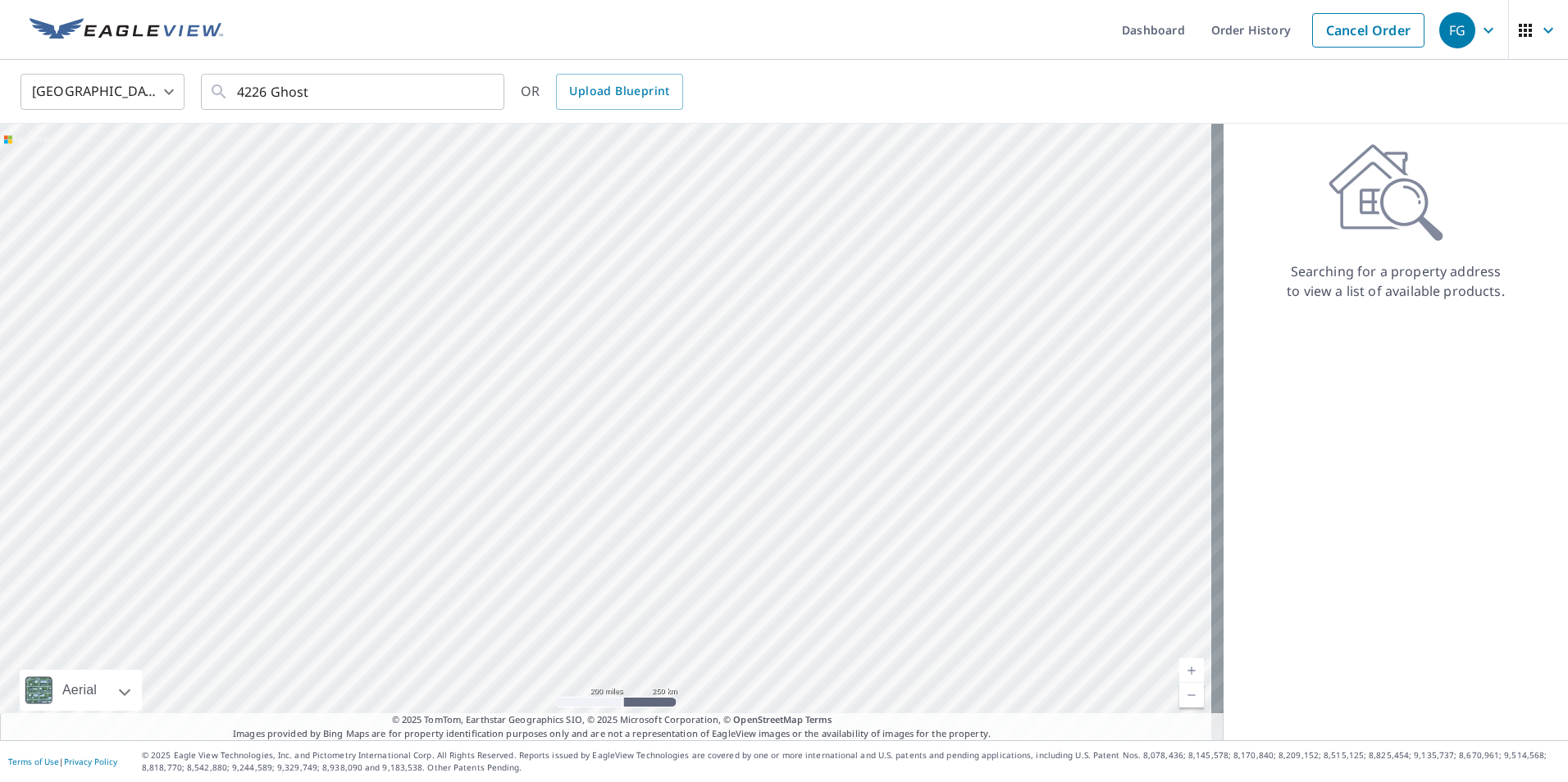
type input "[STREET_ADDRESS]"
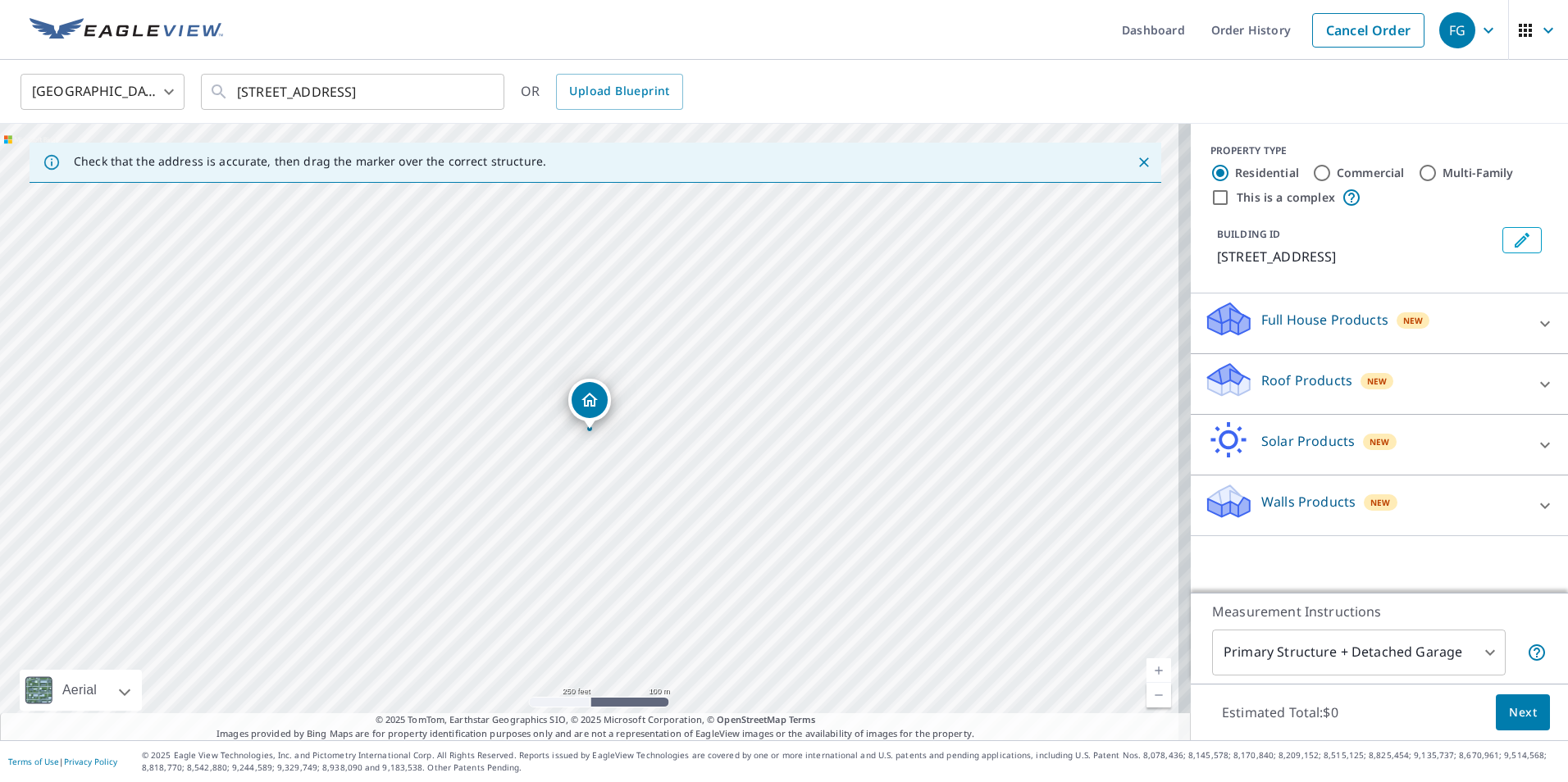
click at [1309, 378] on p "Roof Products" at bounding box center [1307, 380] width 91 height 19
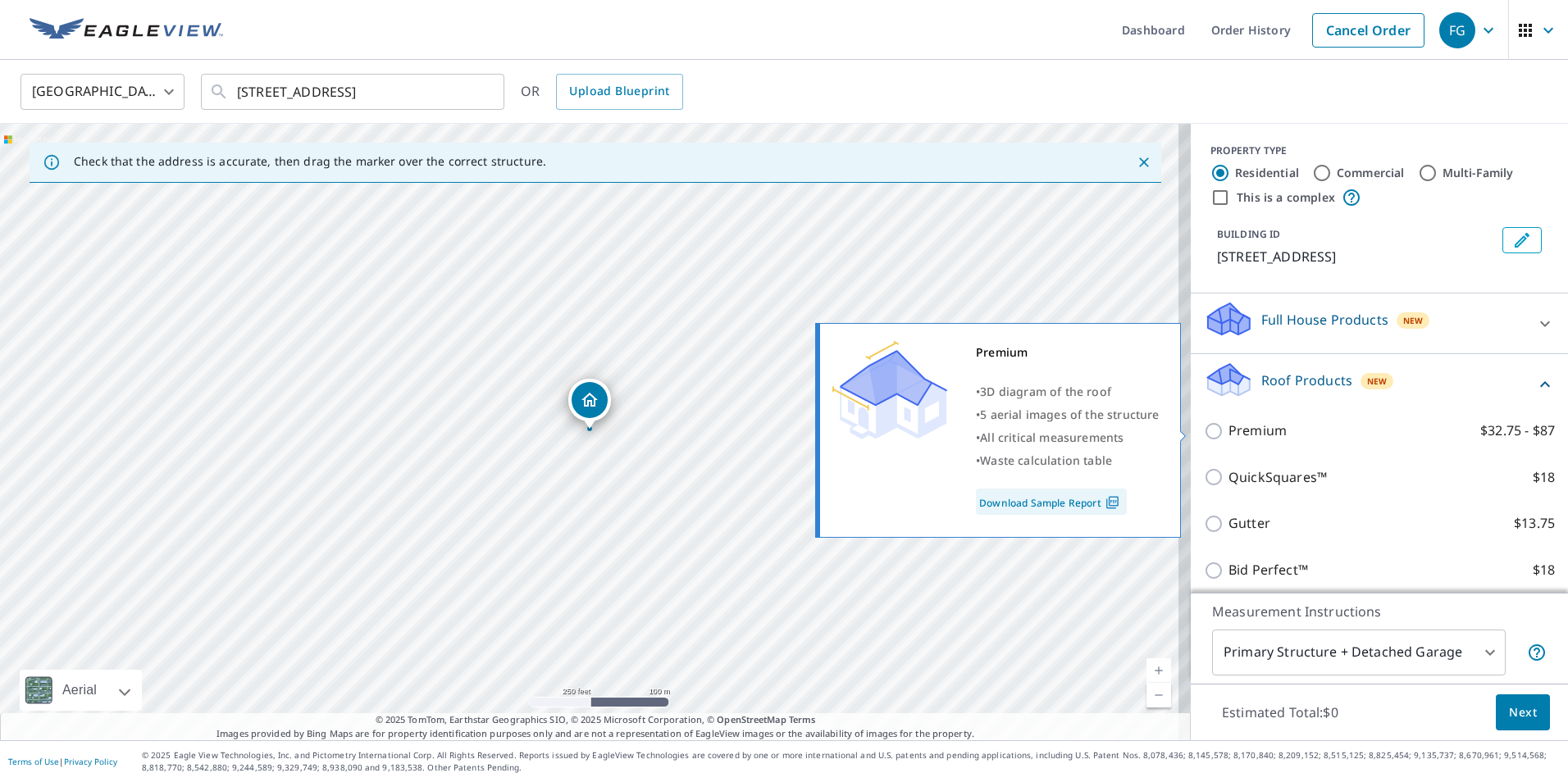
click at [1203, 437] on input "Premium $32.75 - $87" at bounding box center [1216, 431] width 25 height 19
checkbox input "true"
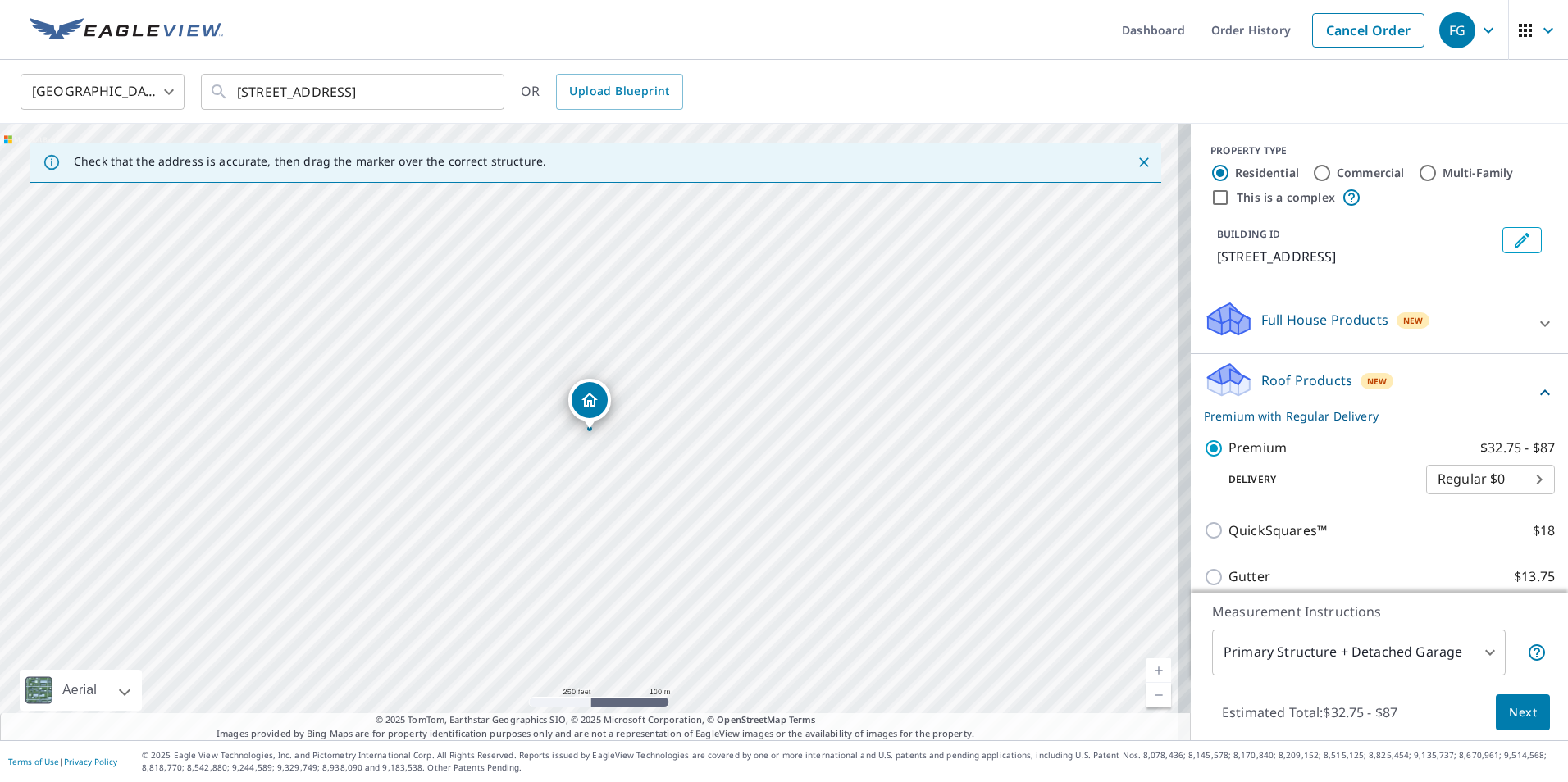
click at [1514, 709] on span "Next" at bounding box center [1522, 713] width 28 height 20
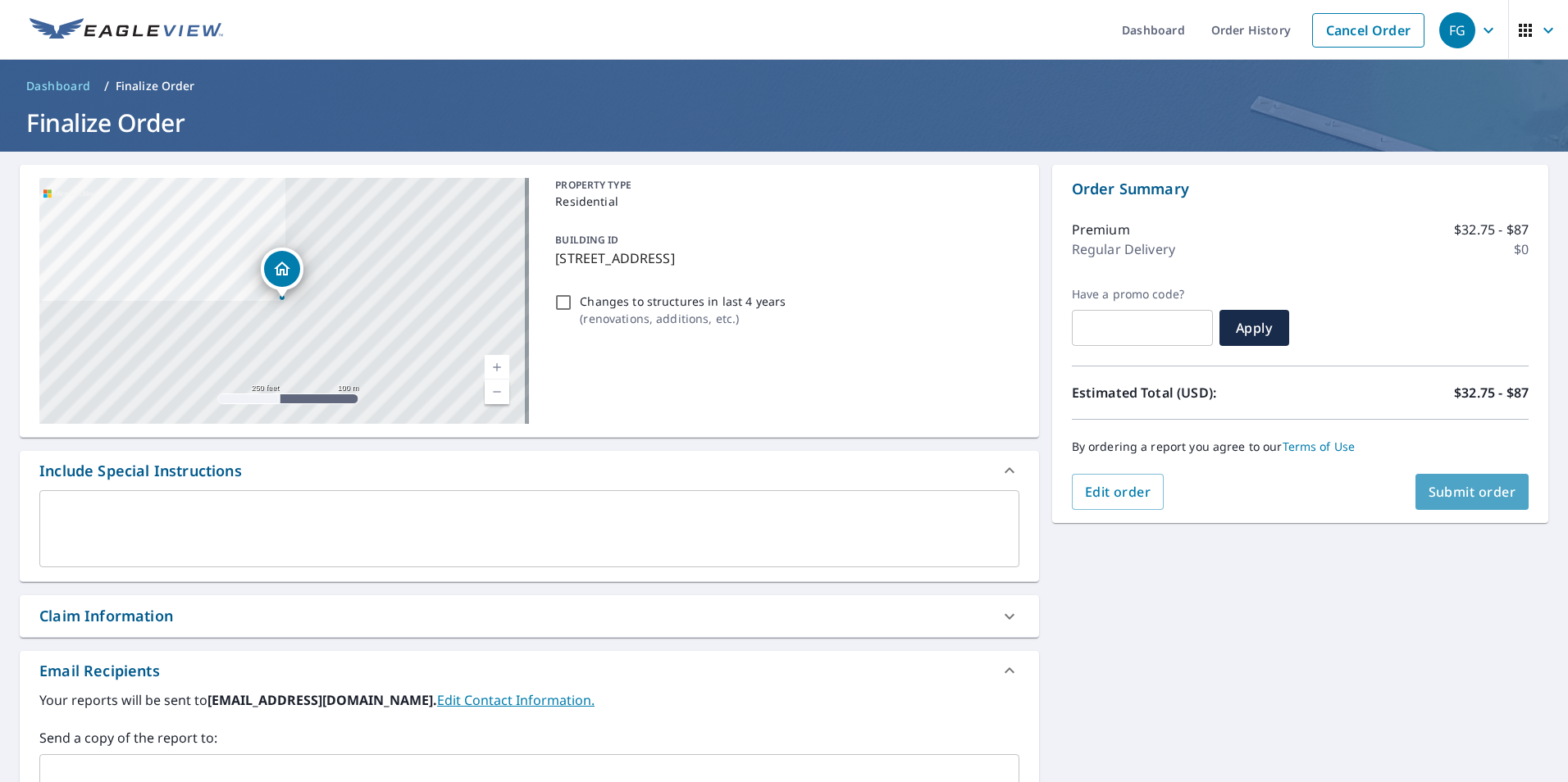
click at [1460, 501] on button "Submit order" at bounding box center [1472, 492] width 114 height 36
